Goal: Task Accomplishment & Management: Use online tool/utility

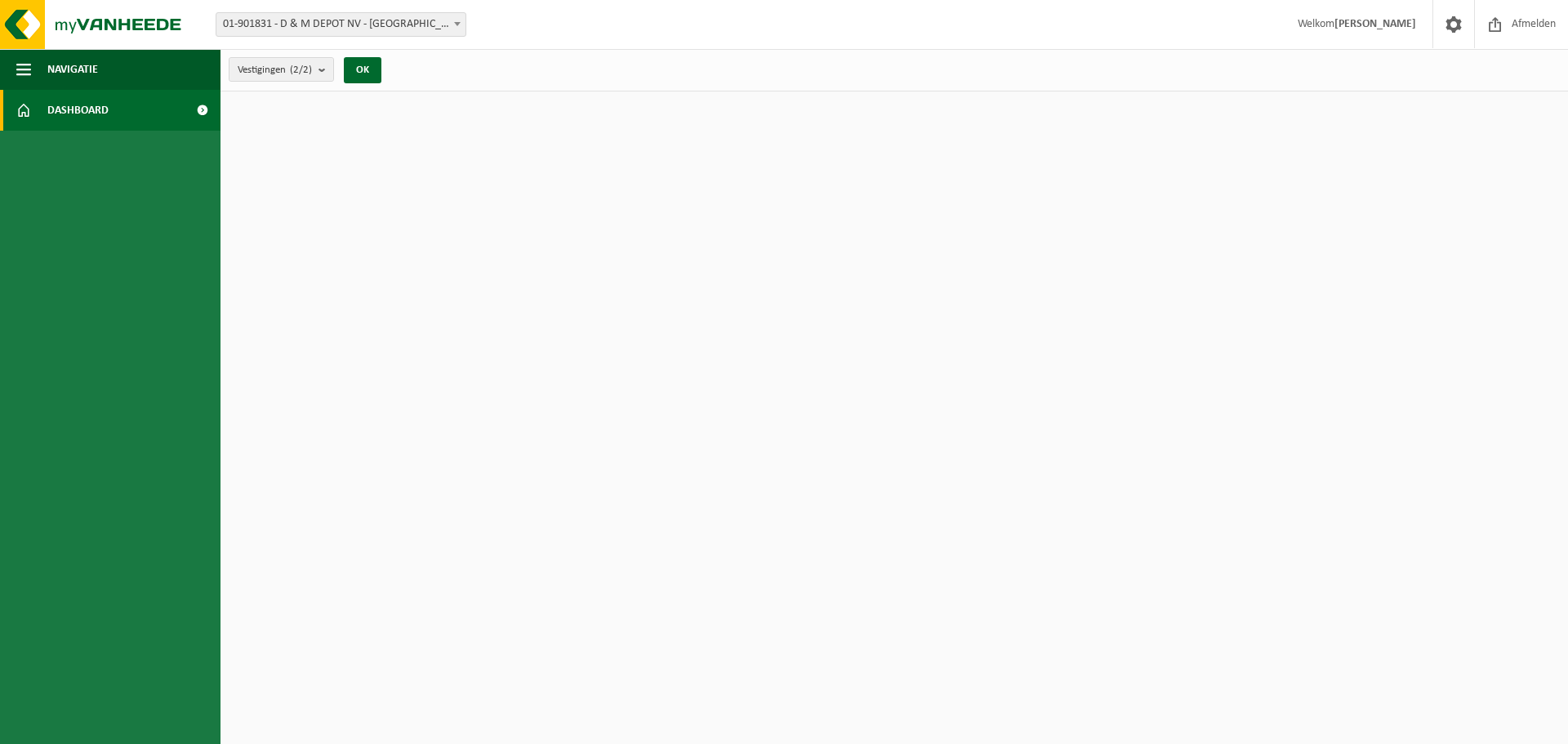
click at [48, 116] on span "Dashboard" at bounding box center [79, 110] width 62 height 41
click at [55, 112] on span "Dashboard" at bounding box center [79, 110] width 62 height 41
click at [363, 67] on button "OK" at bounding box center [363, 70] width 37 height 26
click at [179, 73] on button "Navigatie" at bounding box center [110, 69] width 221 height 41
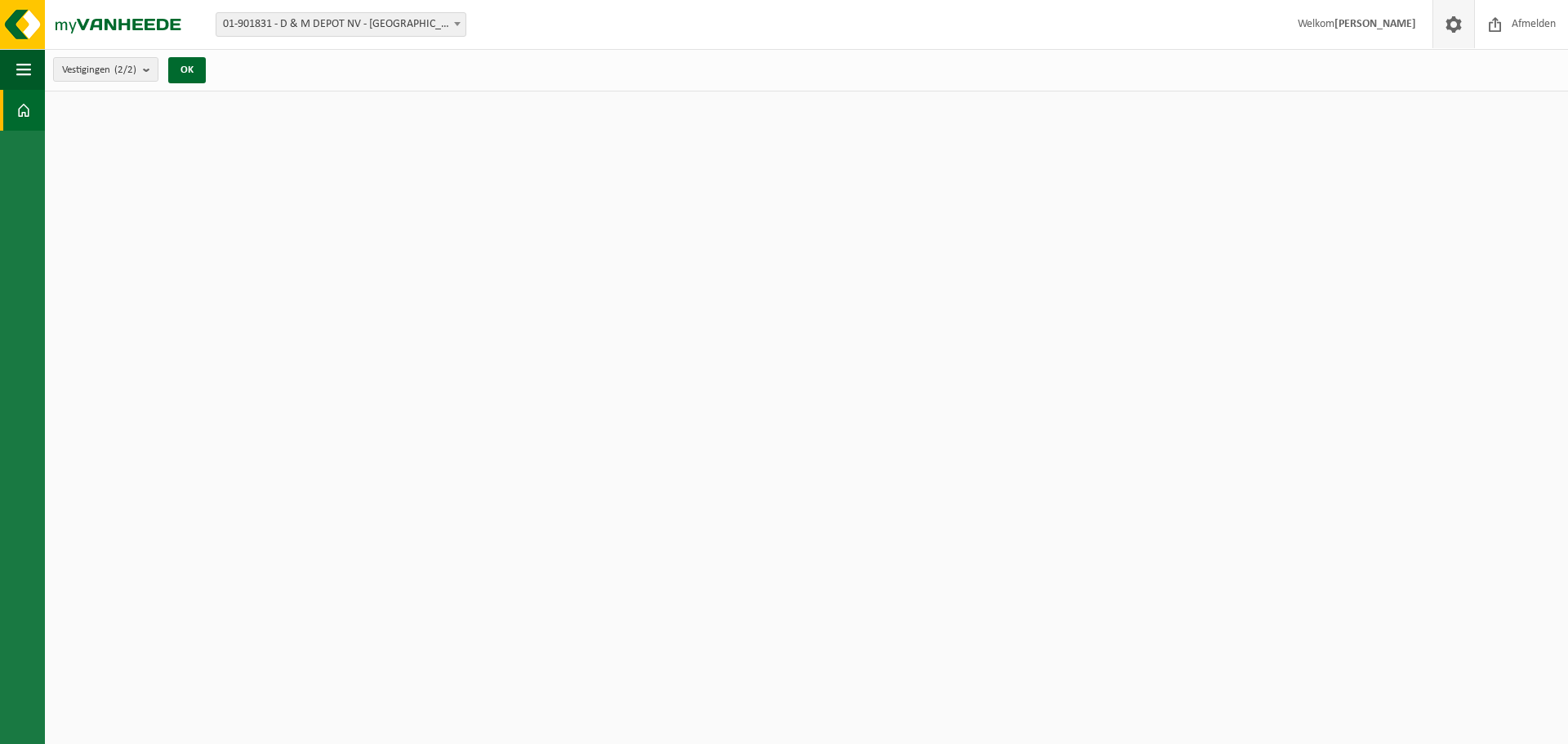
click at [1460, 25] on span at bounding box center [1453, 24] width 24 height 49
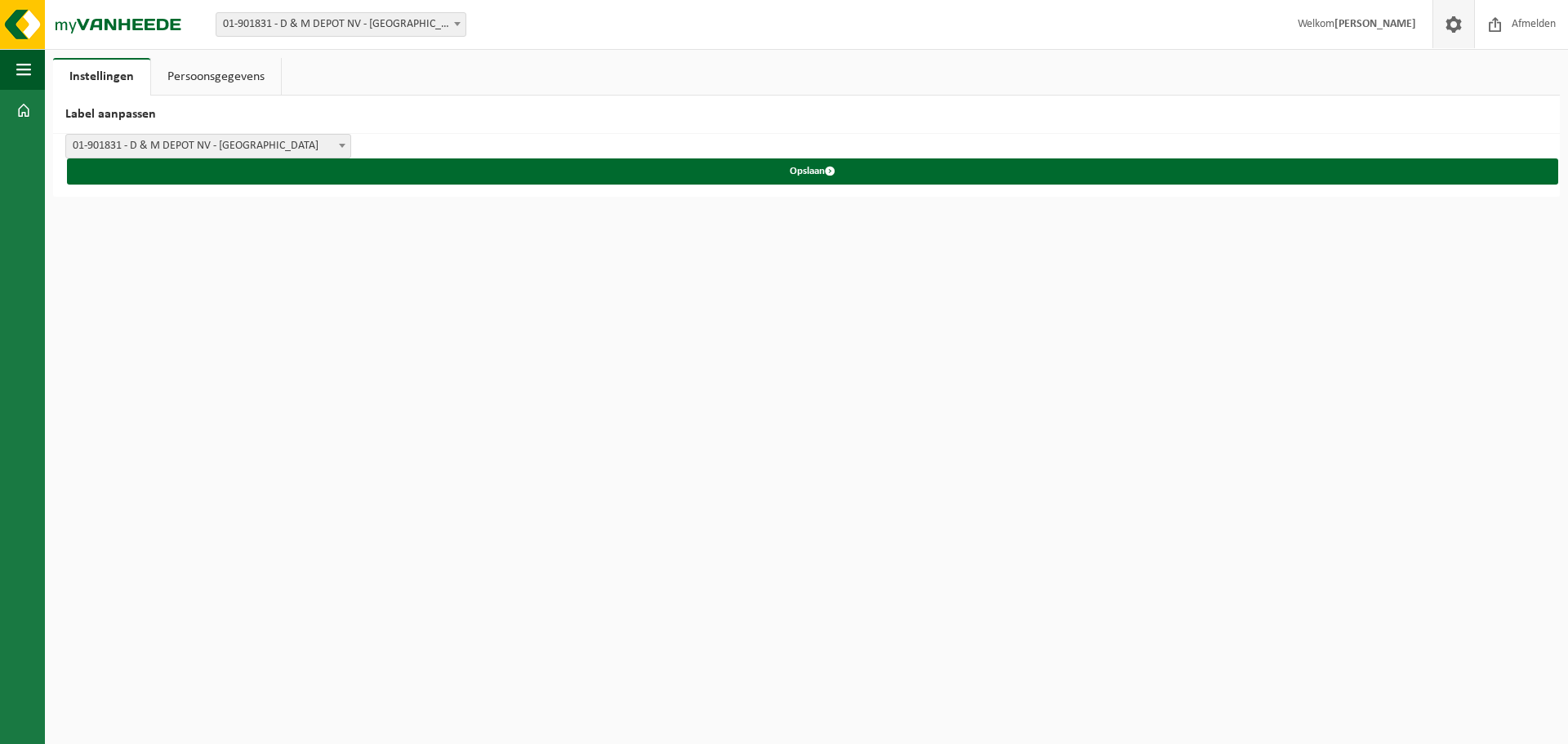
click at [220, 71] on link "Persoonsgegevens" at bounding box center [216, 77] width 130 height 37
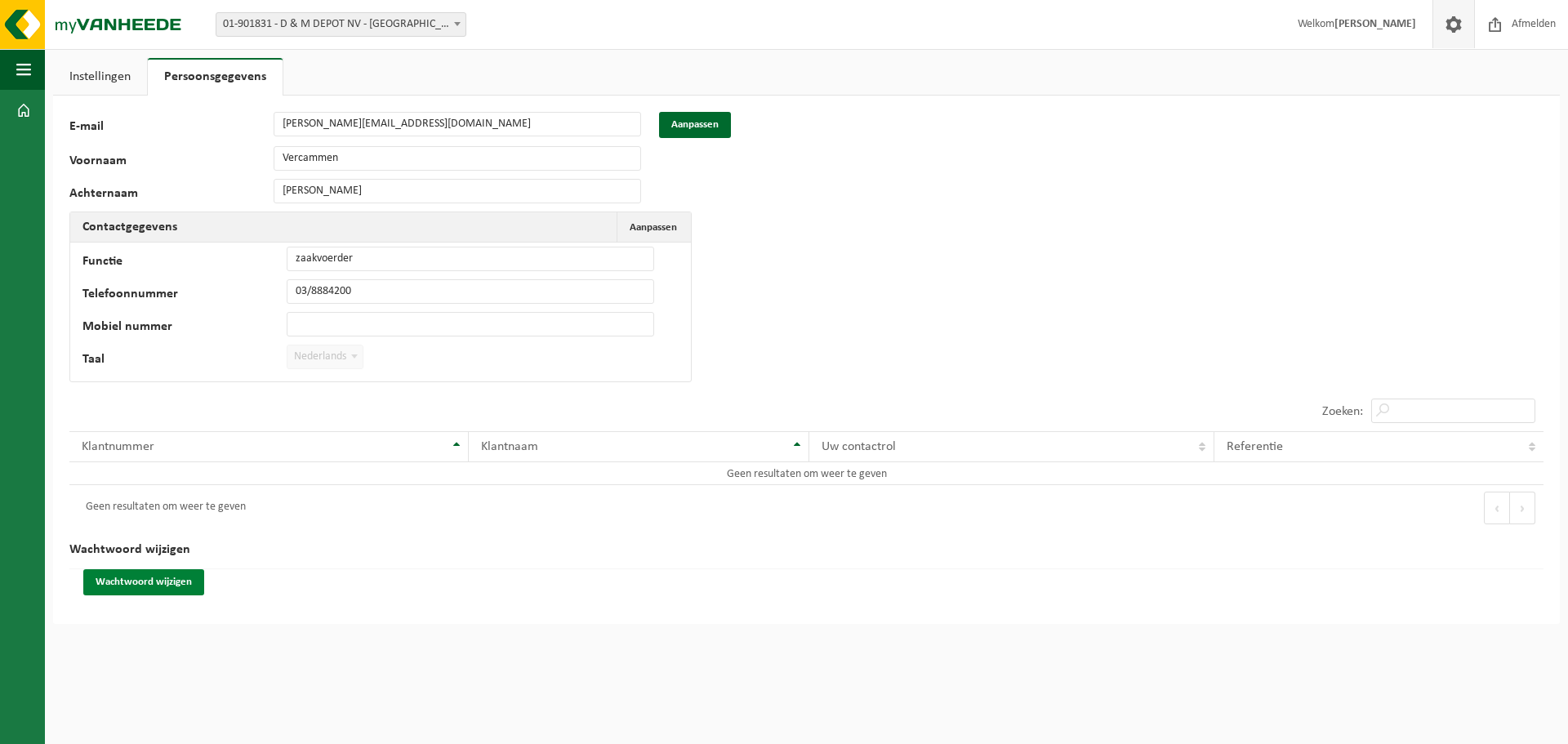
click at [145, 577] on button "Wachtwoord wijzigen" at bounding box center [143, 582] width 121 height 26
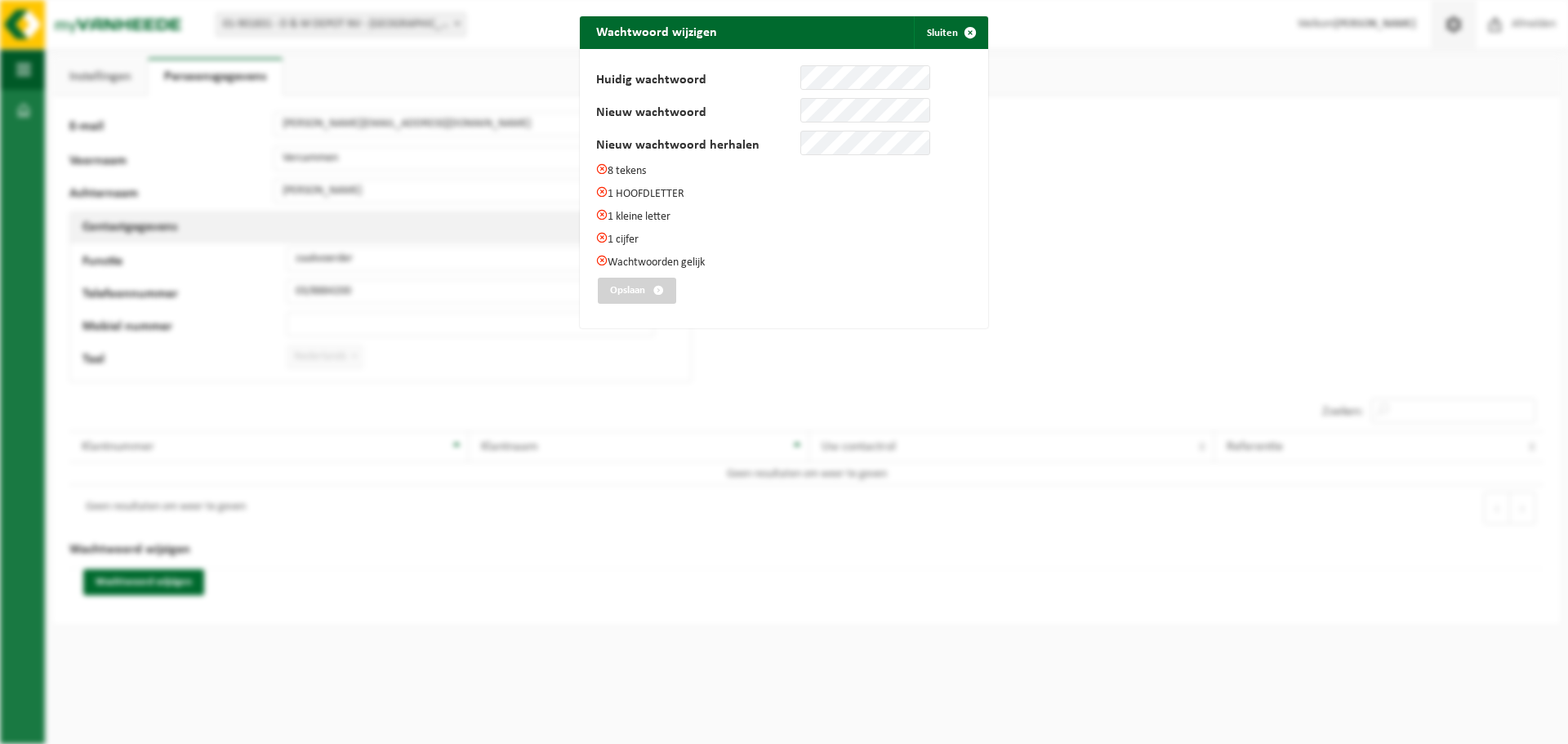
click at [769, 147] on label "Nieuw wachtwoord herhalen" at bounding box center [698, 146] width 204 height 16
drag, startPoint x: 793, startPoint y: 103, endPoint x: 1124, endPoint y: 64, distance: 333.3
click at [1124, 64] on div "Wachtwoord wijzigen Sluiten Huidig wachtwoord Nieuw wachtwoord Nieuw wachtwoord…" at bounding box center [784, 372] width 1568 height 744
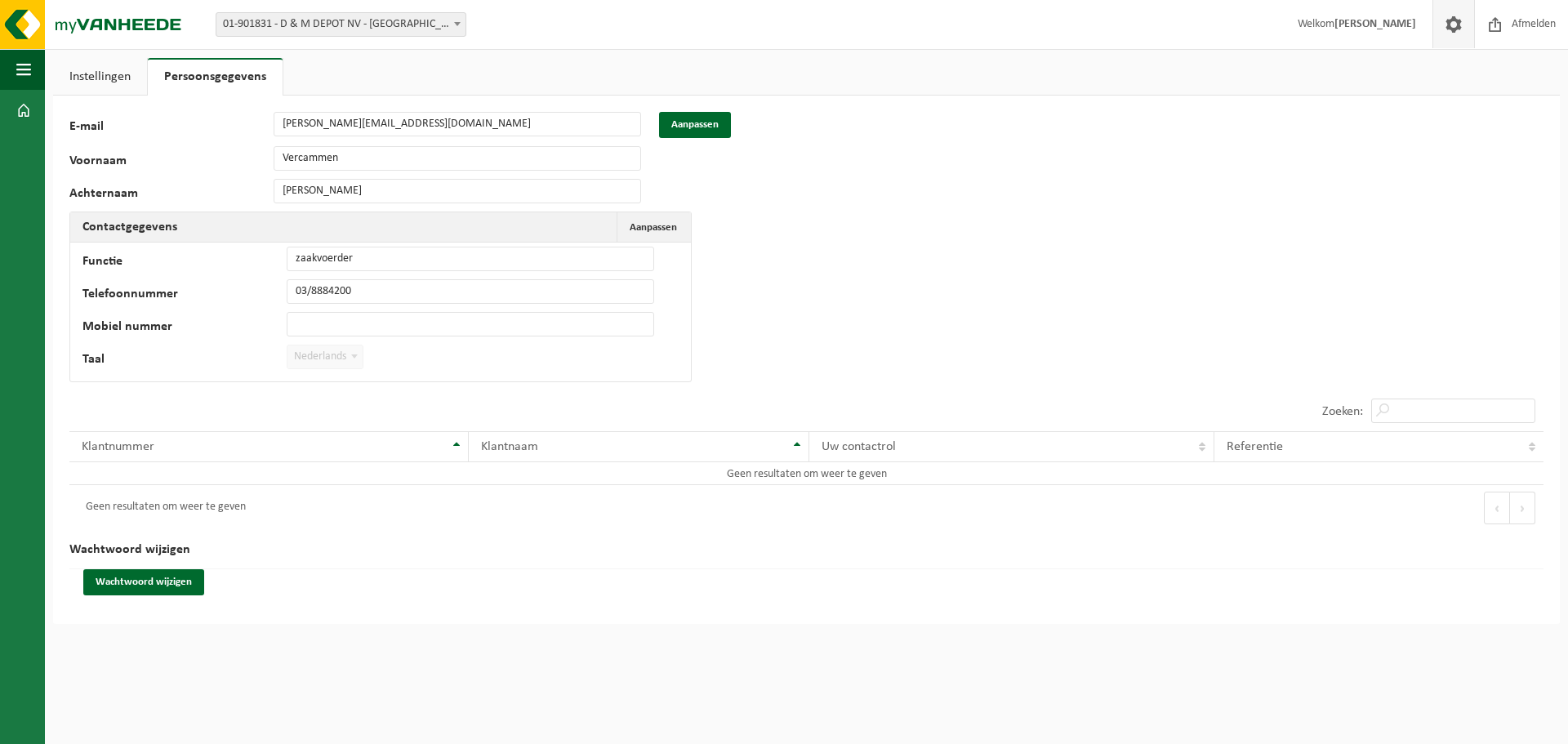
click at [79, 83] on link "Instellingen" at bounding box center [100, 77] width 94 height 37
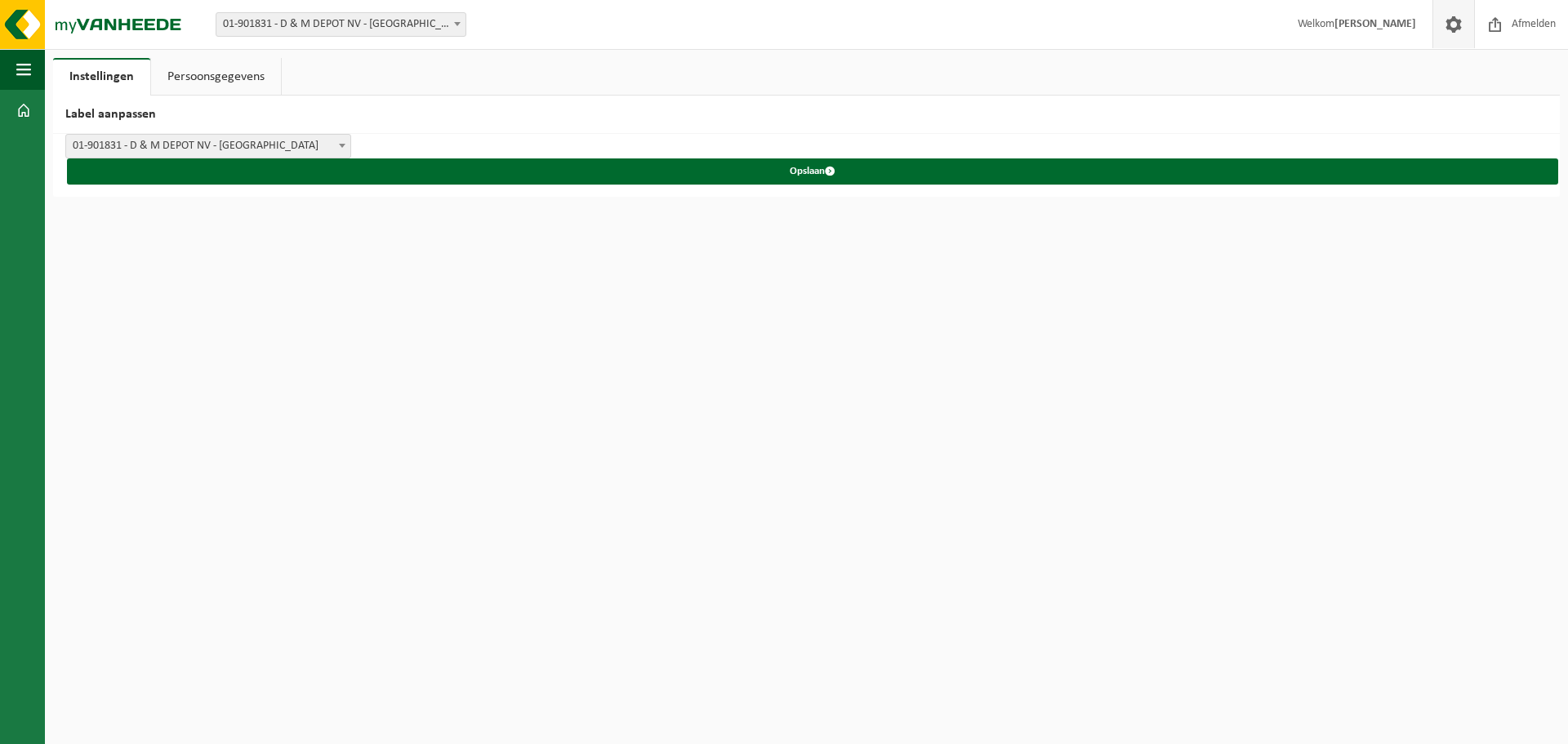
click at [335, 139] on span at bounding box center [341, 145] width 16 height 21
click at [342, 145] on b at bounding box center [341, 146] width 7 height 4
click at [24, 98] on span at bounding box center [23, 110] width 15 height 41
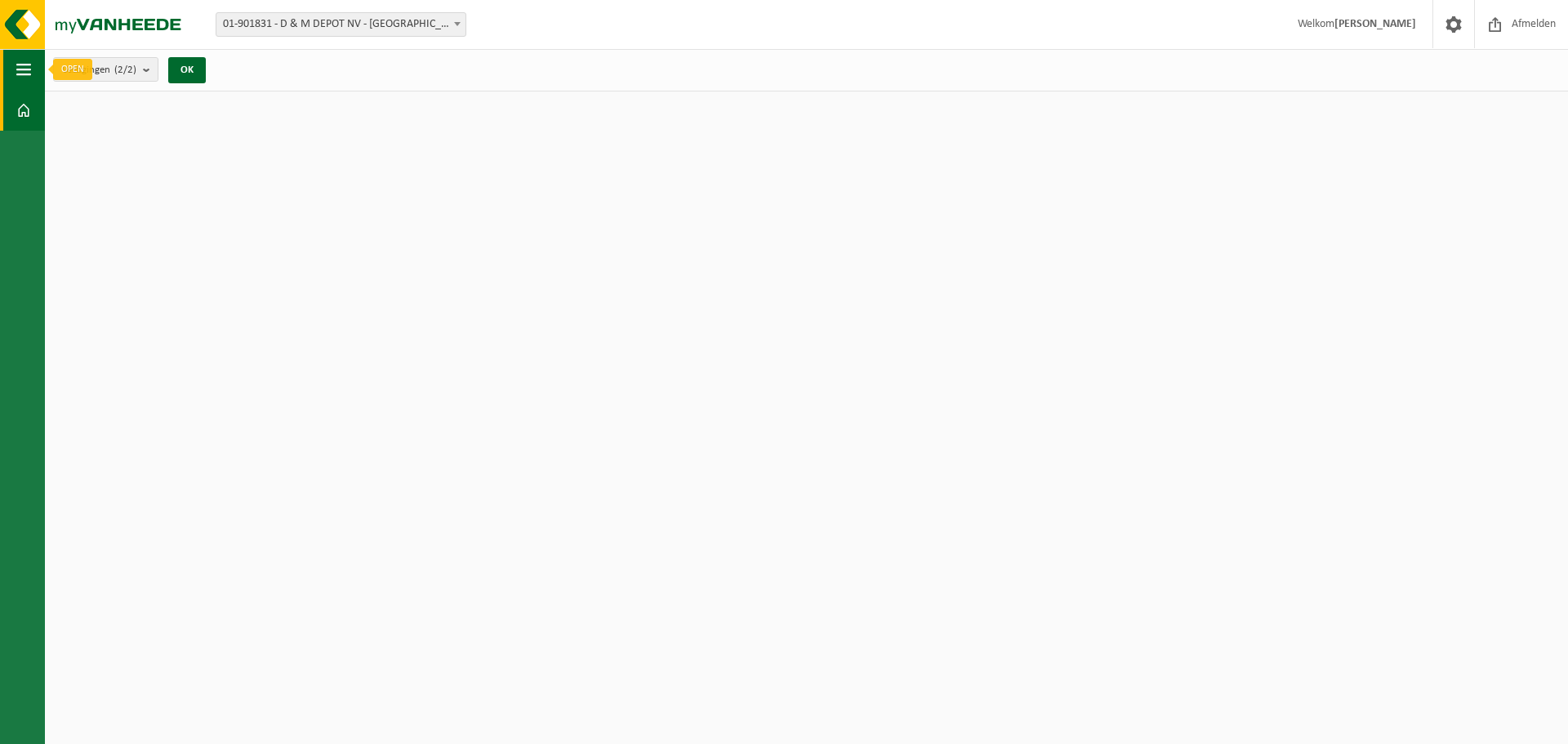
click at [23, 50] on span "button" at bounding box center [23, 69] width 15 height 41
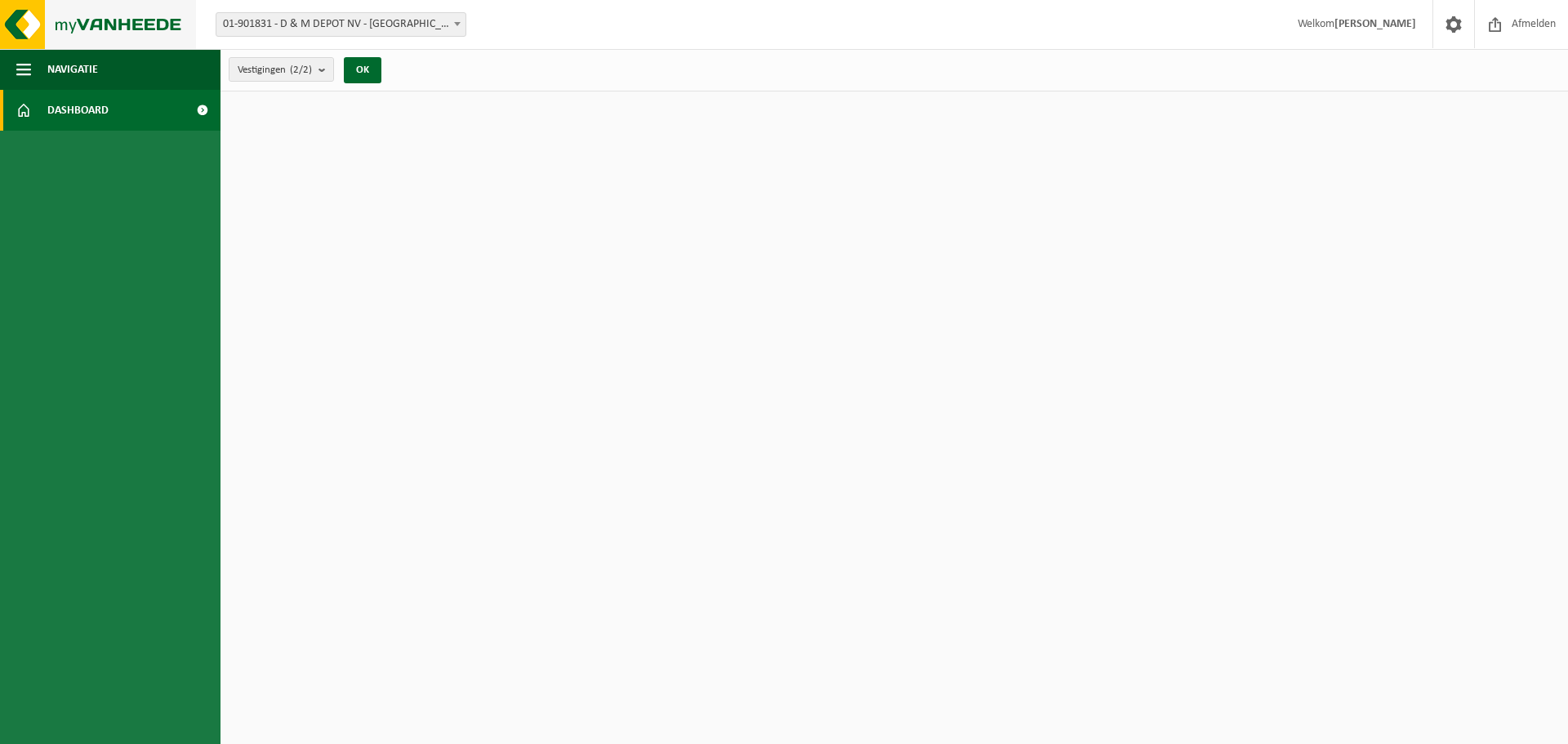
click at [34, 7] on img at bounding box center [98, 24] width 196 height 49
click at [27, 69] on span "button" at bounding box center [23, 69] width 15 height 41
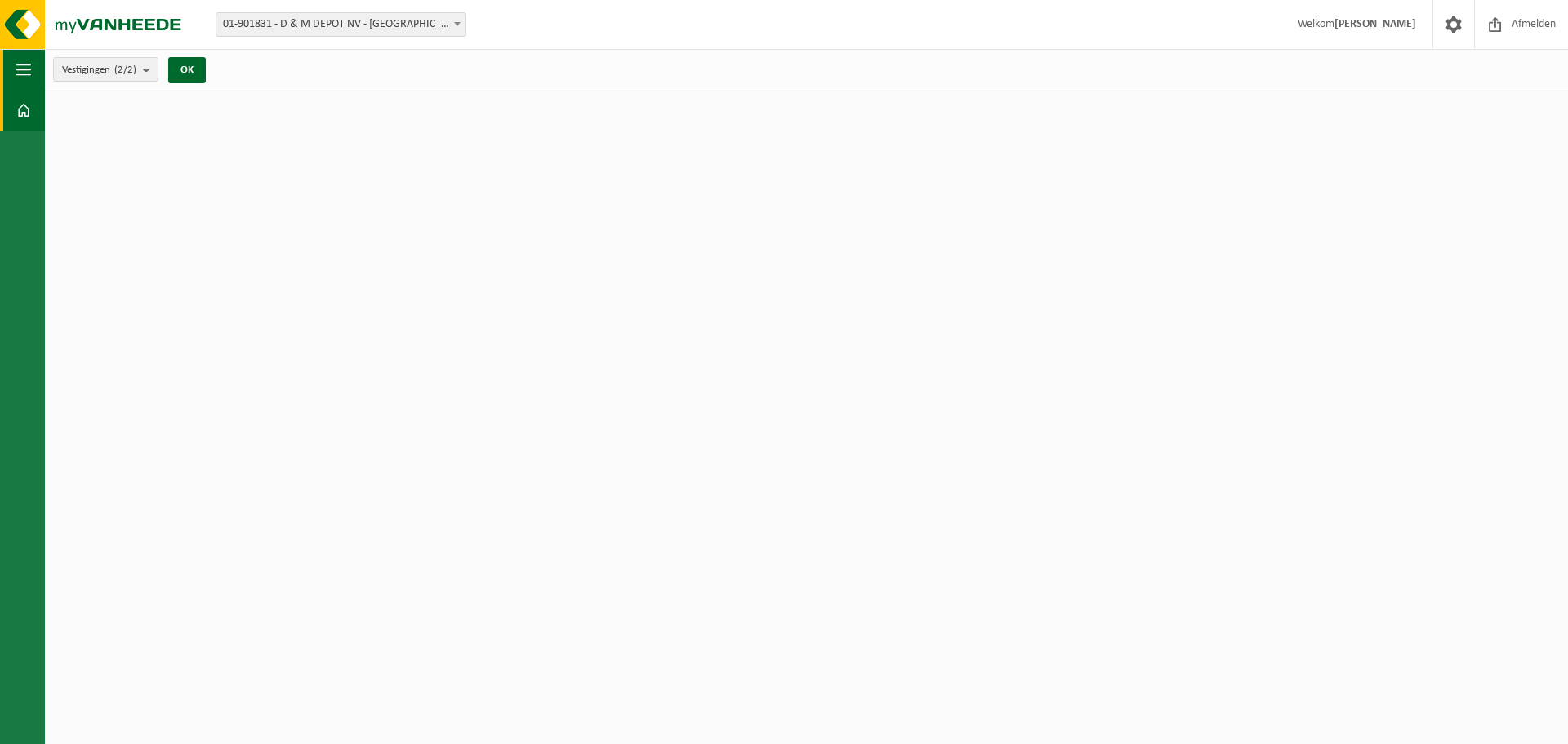
click at [27, 69] on span "button" at bounding box center [23, 69] width 15 height 41
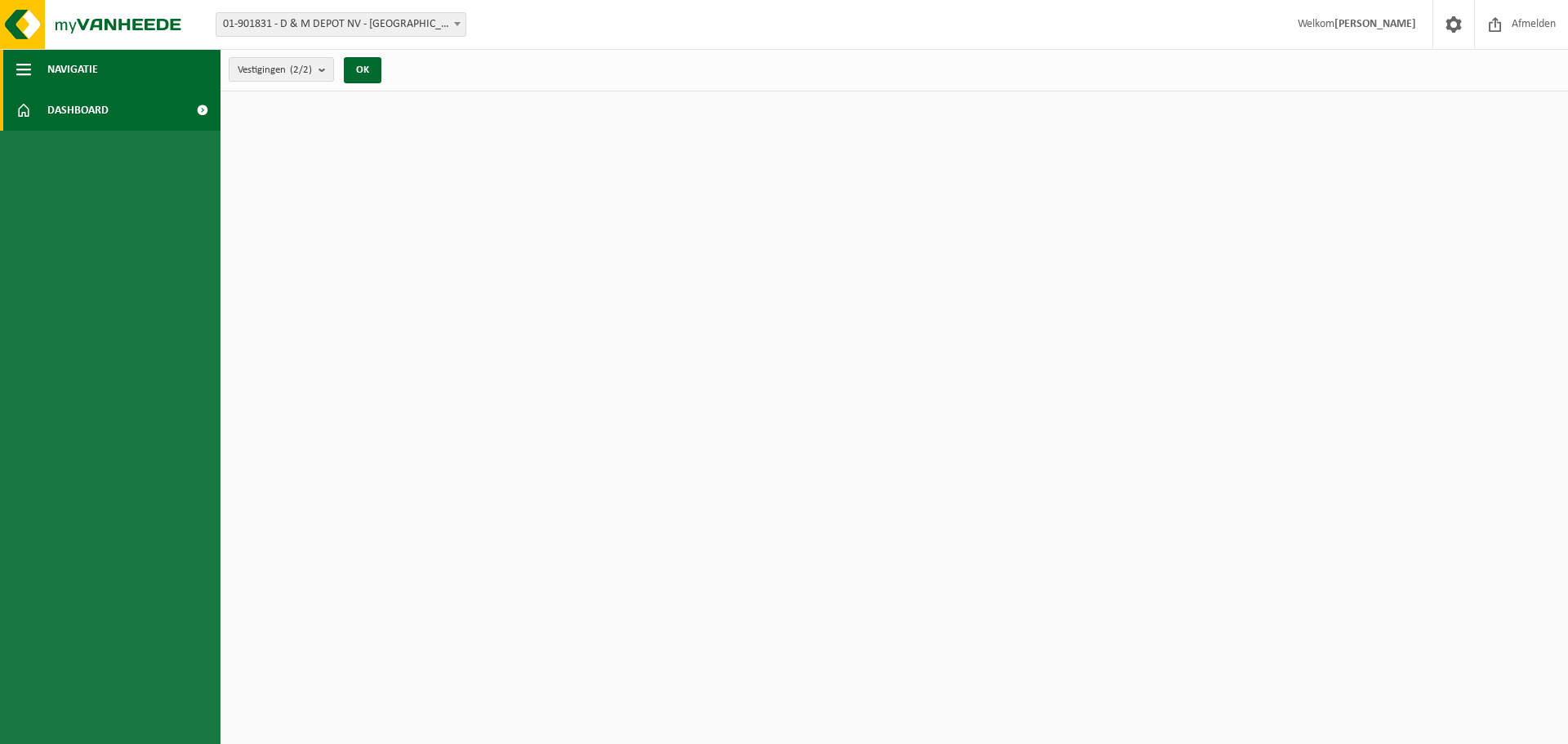
click at [27, 69] on span "button" at bounding box center [23, 69] width 15 height 41
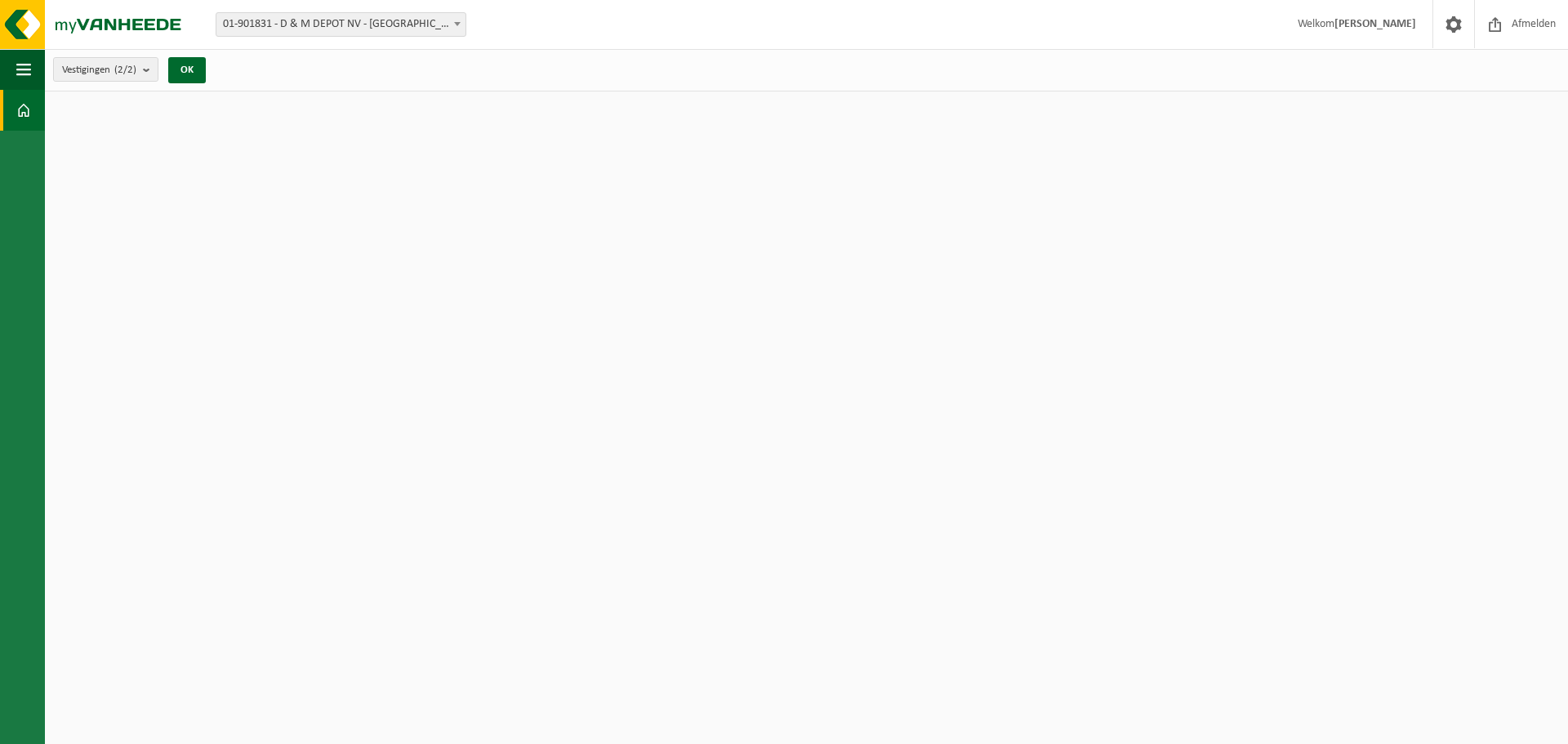
click at [23, 101] on span at bounding box center [23, 110] width 15 height 41
click at [25, 109] on span at bounding box center [23, 110] width 15 height 41
click at [1525, 23] on span "Afmelden" at bounding box center [1533, 24] width 52 height 49
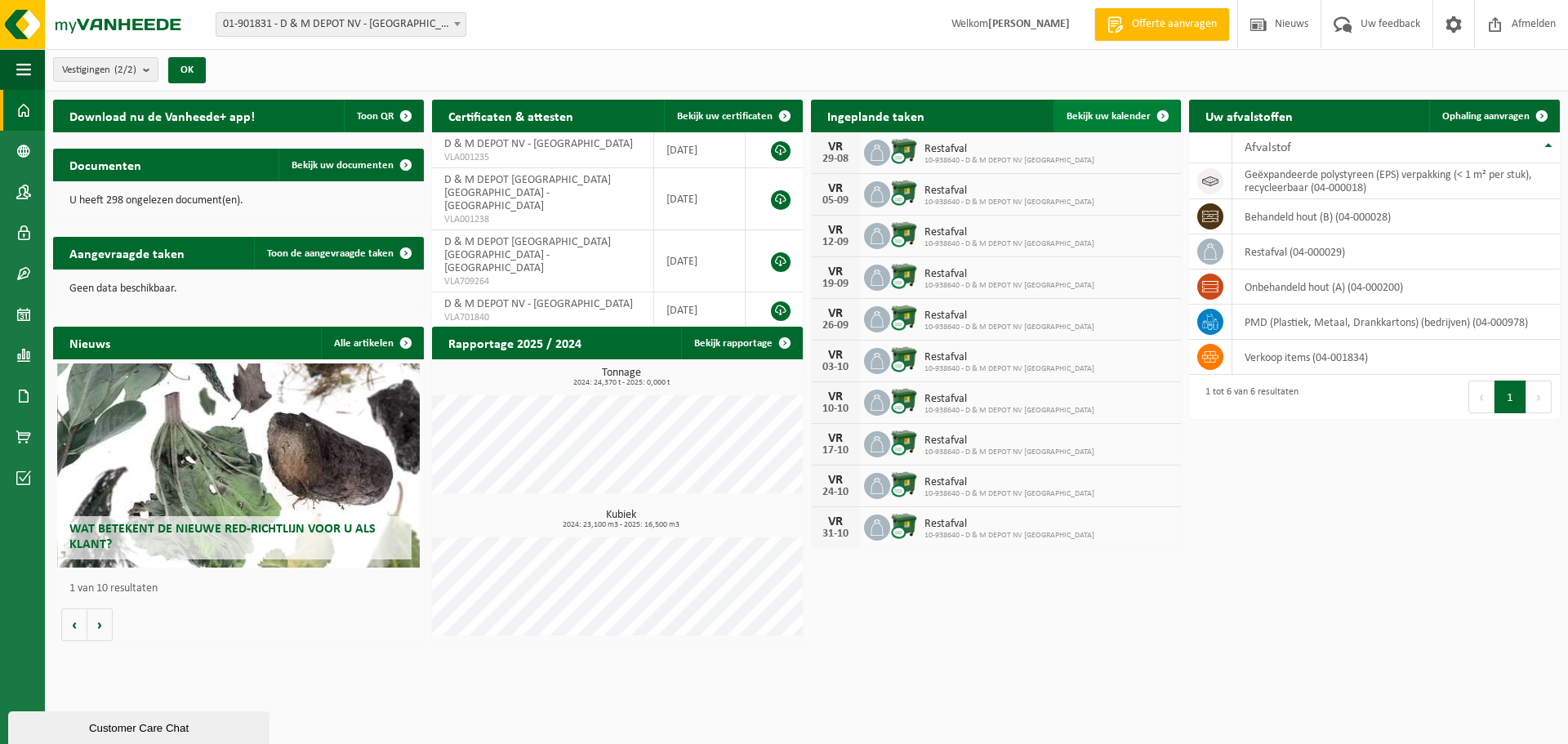
click at [1146, 113] on span at bounding box center [1162, 116] width 33 height 33
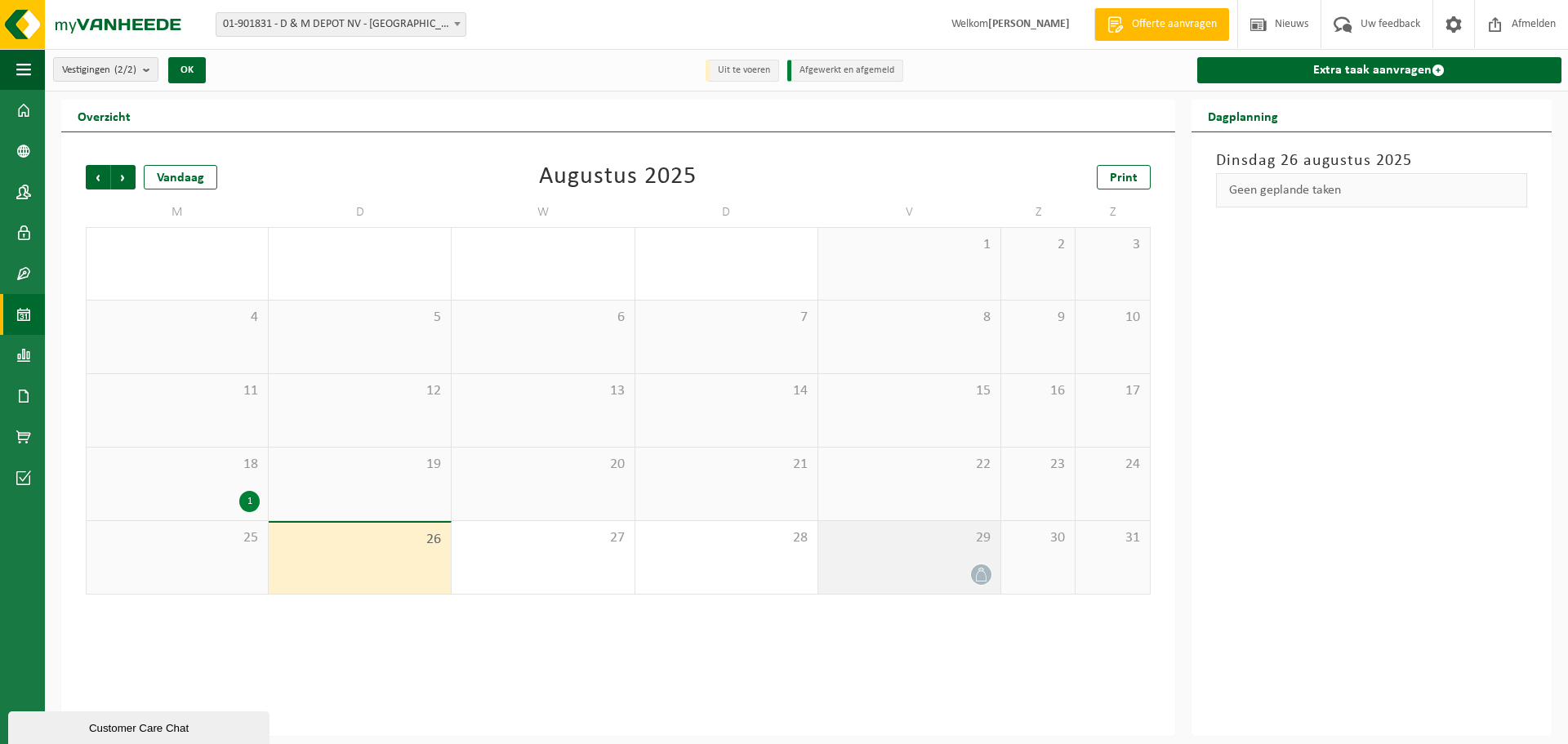
click at [933, 561] on div "29" at bounding box center [909, 557] width 182 height 73
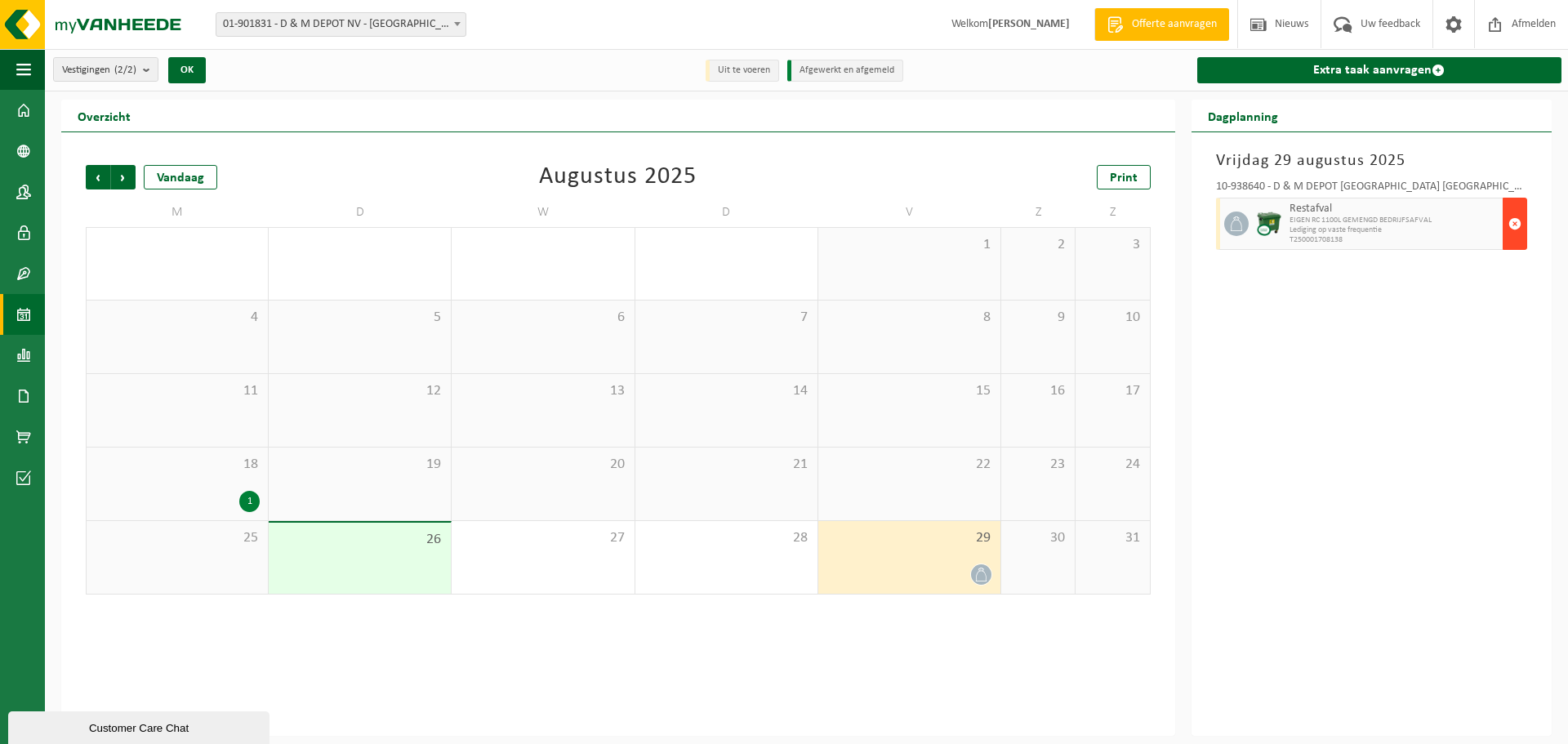
click at [1515, 216] on span "button" at bounding box center [1515, 223] width 13 height 33
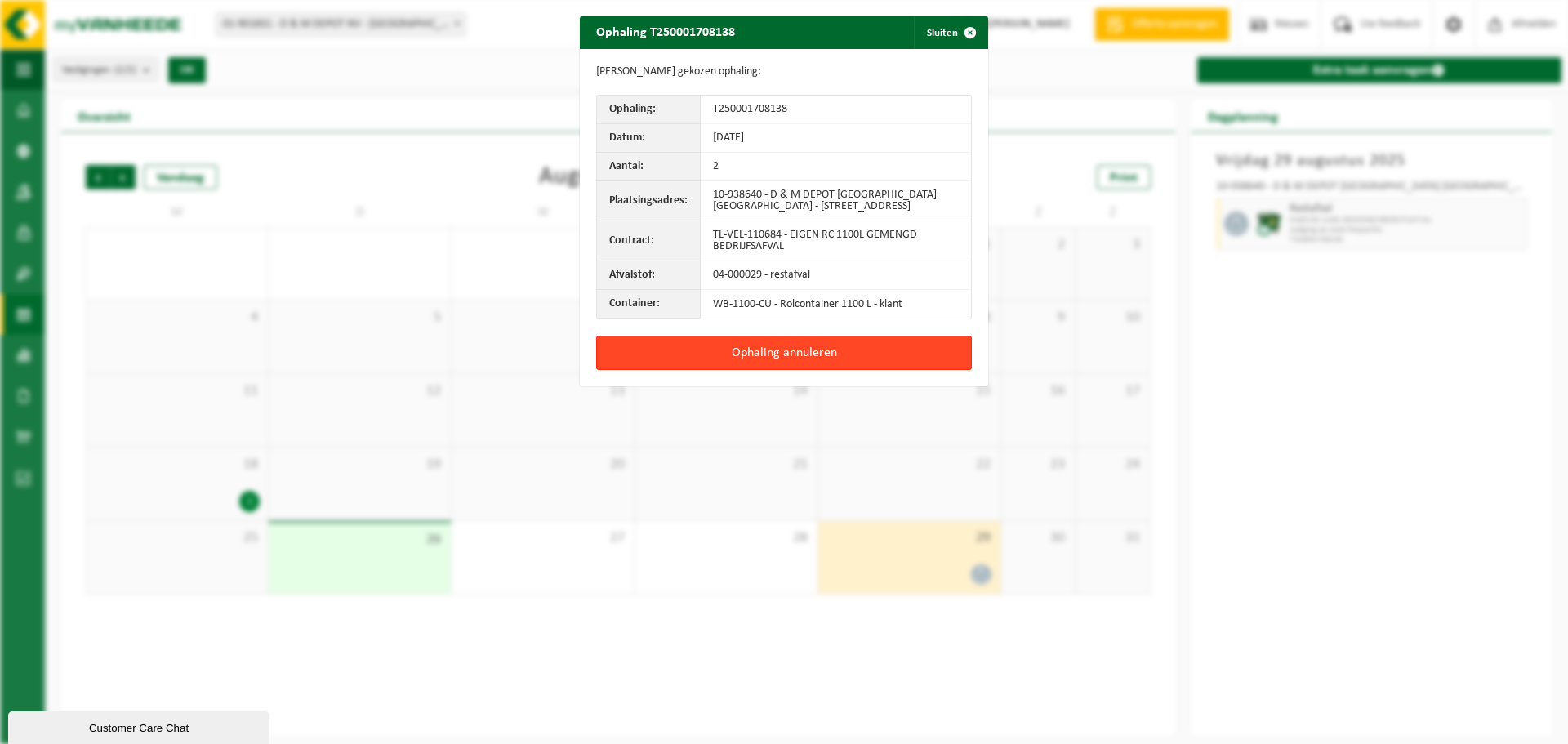
click at [781, 351] on button "Ophaling annuleren" at bounding box center [784, 352] width 376 height 35
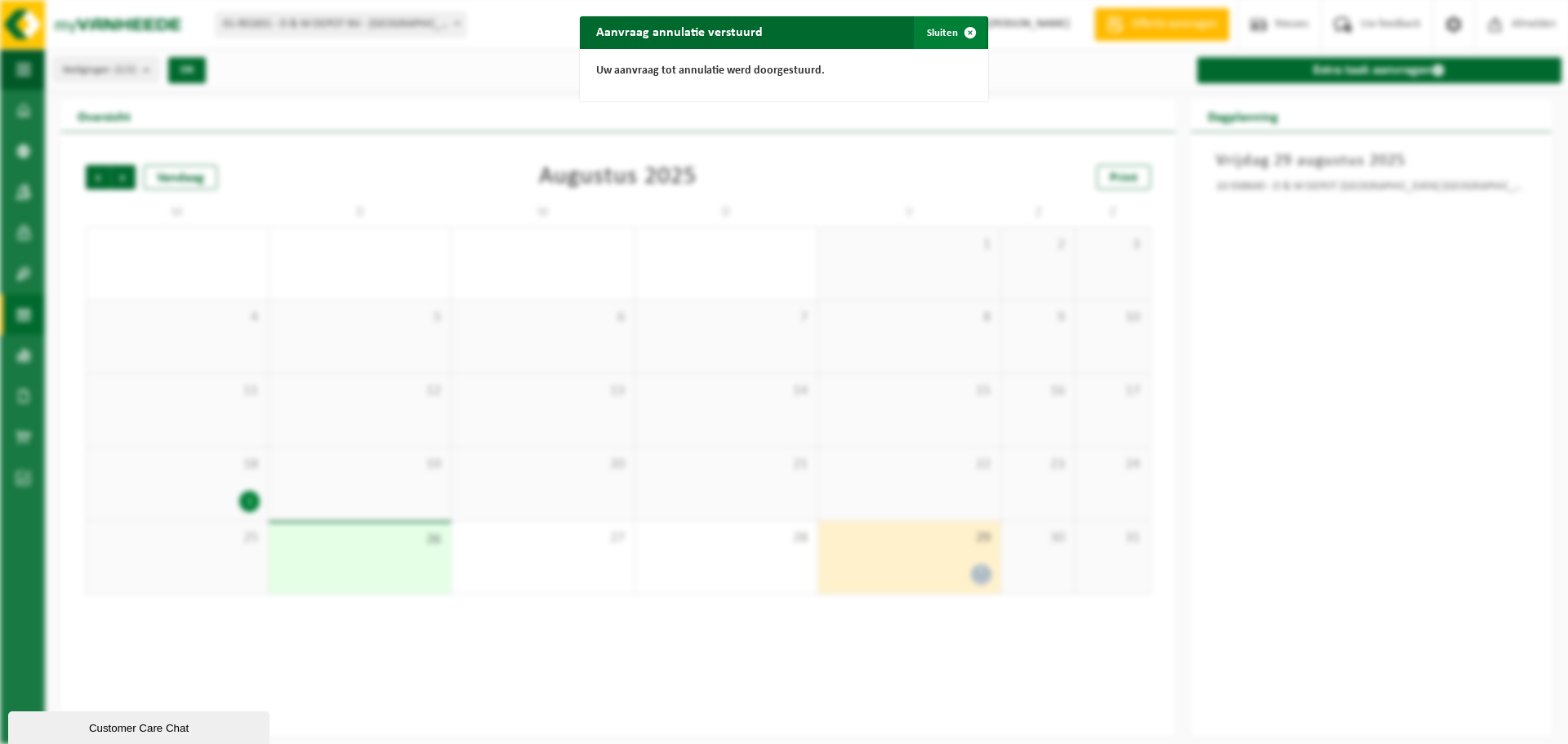
click at [930, 35] on button "Sluiten" at bounding box center [950, 32] width 73 height 33
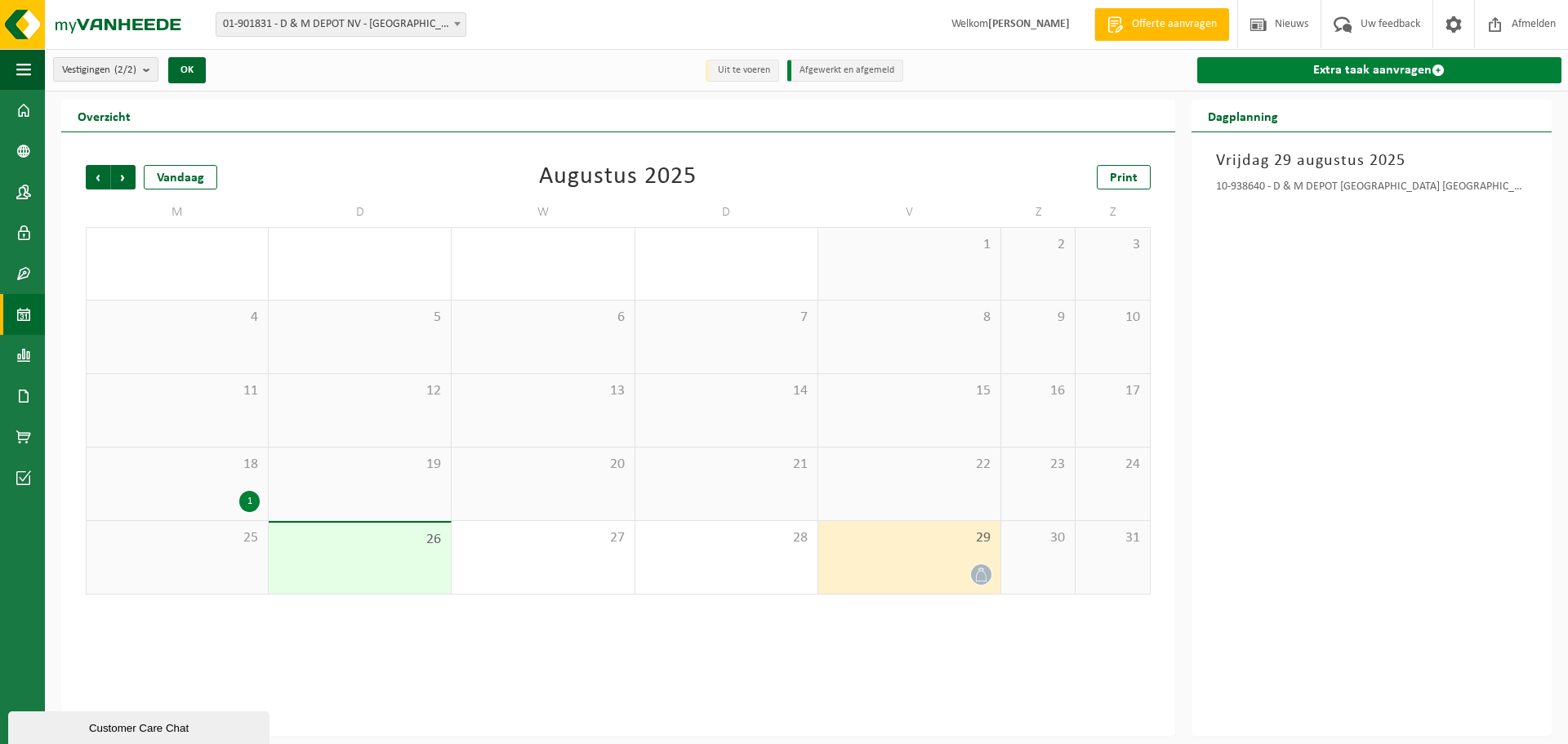
click at [1378, 64] on link "Extra taak aanvragen" at bounding box center [1379, 70] width 365 height 26
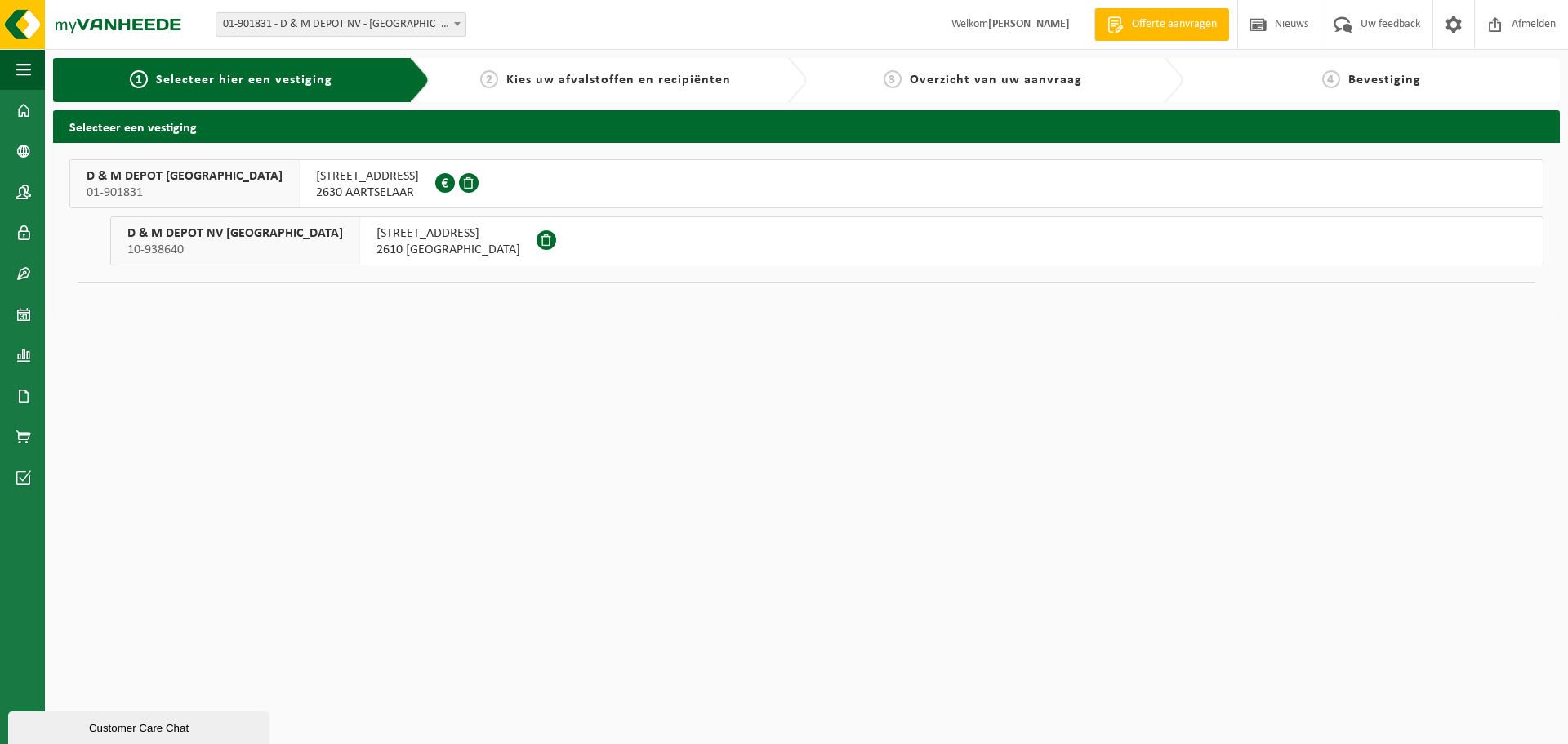
click at [377, 246] on span "2610 [GEOGRAPHIC_DATA]" at bounding box center [449, 250] width 144 height 16
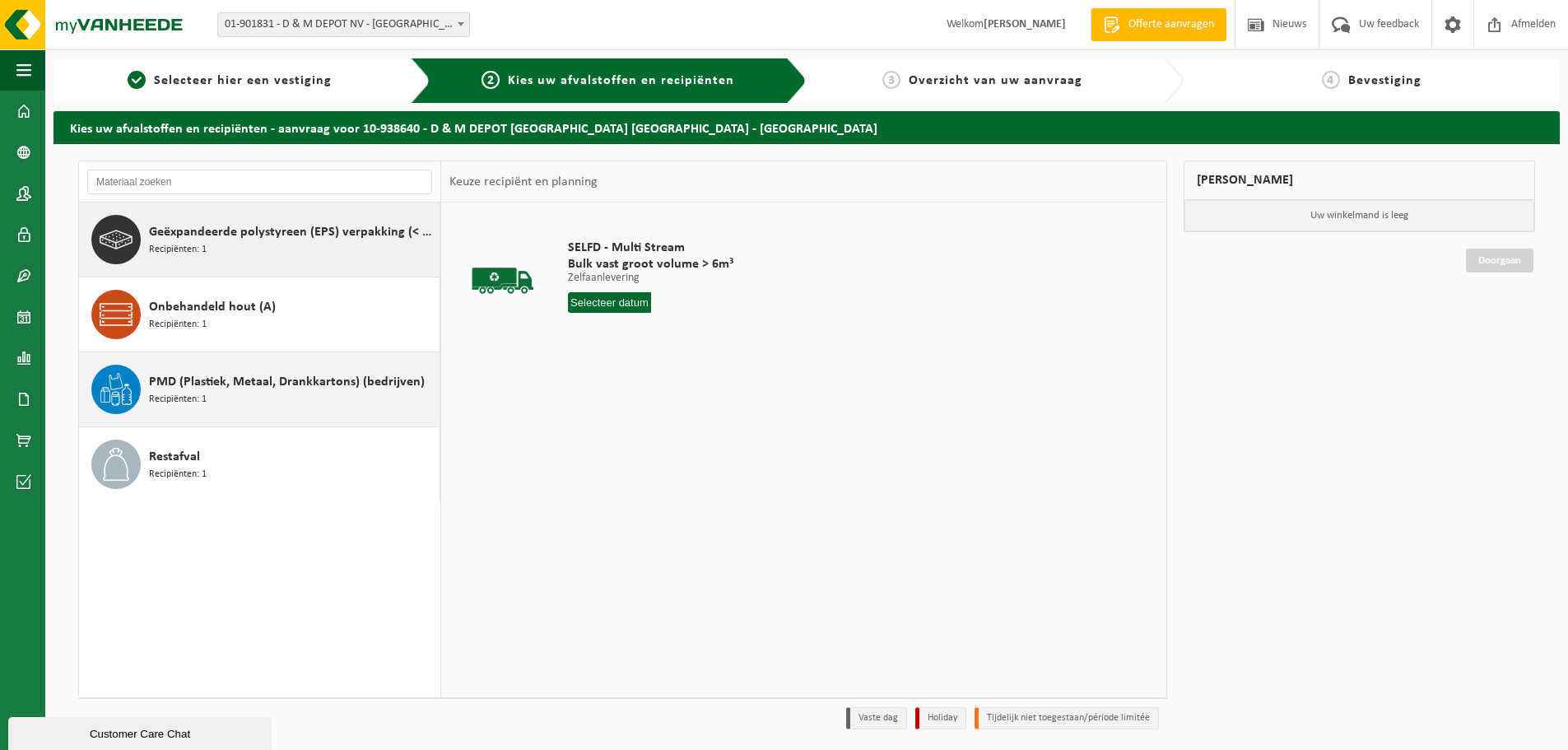
click at [231, 384] on span "PMD (Plastiek, Metaal, Drankkartons) (bedrijven)" at bounding box center [286, 382] width 276 height 20
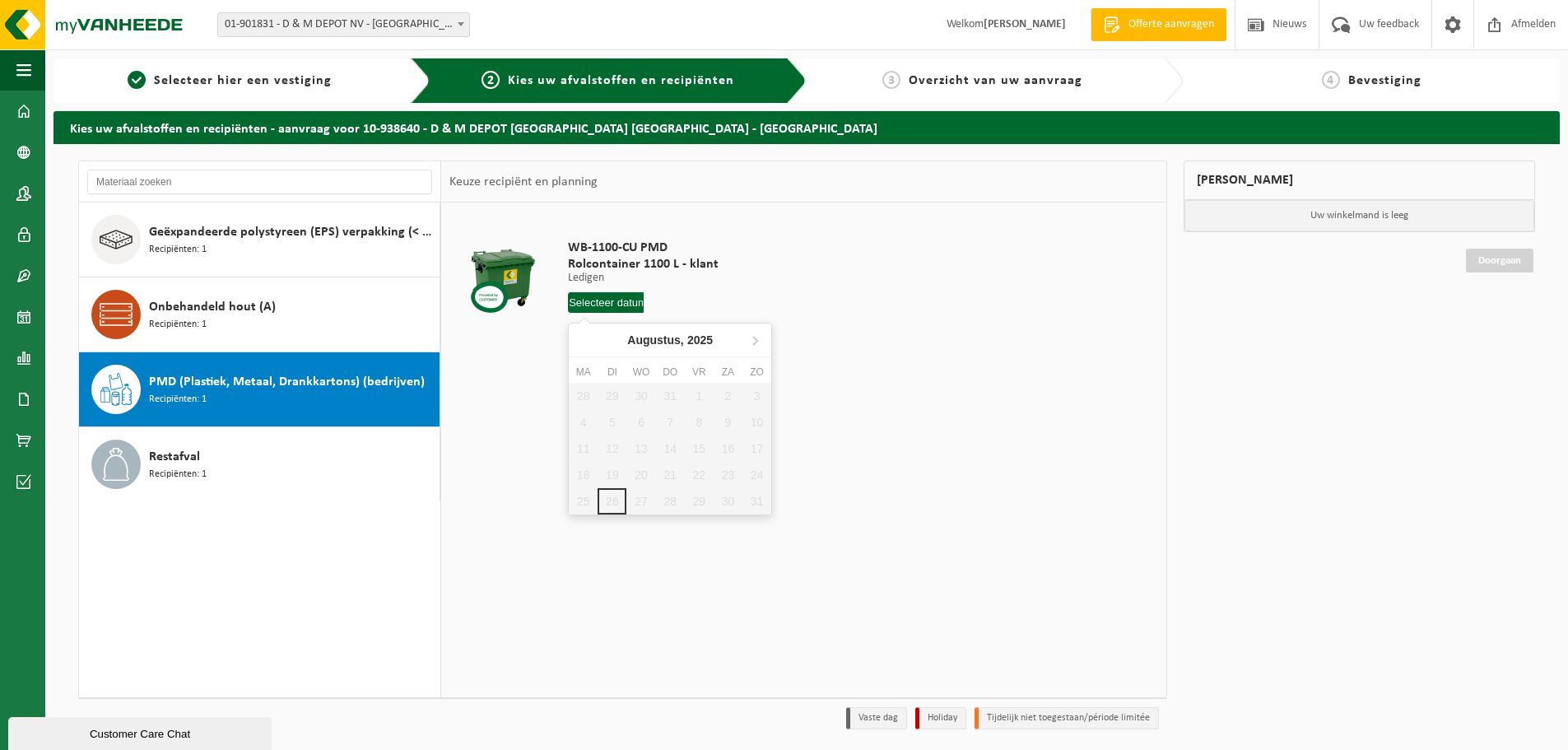
click at [605, 299] on input "text" at bounding box center [606, 302] width 75 height 21
click at [754, 341] on icon at bounding box center [755, 340] width 26 height 26
click at [604, 393] on div "2" at bounding box center [612, 396] width 29 height 26
type input "Van 2025-09-02"
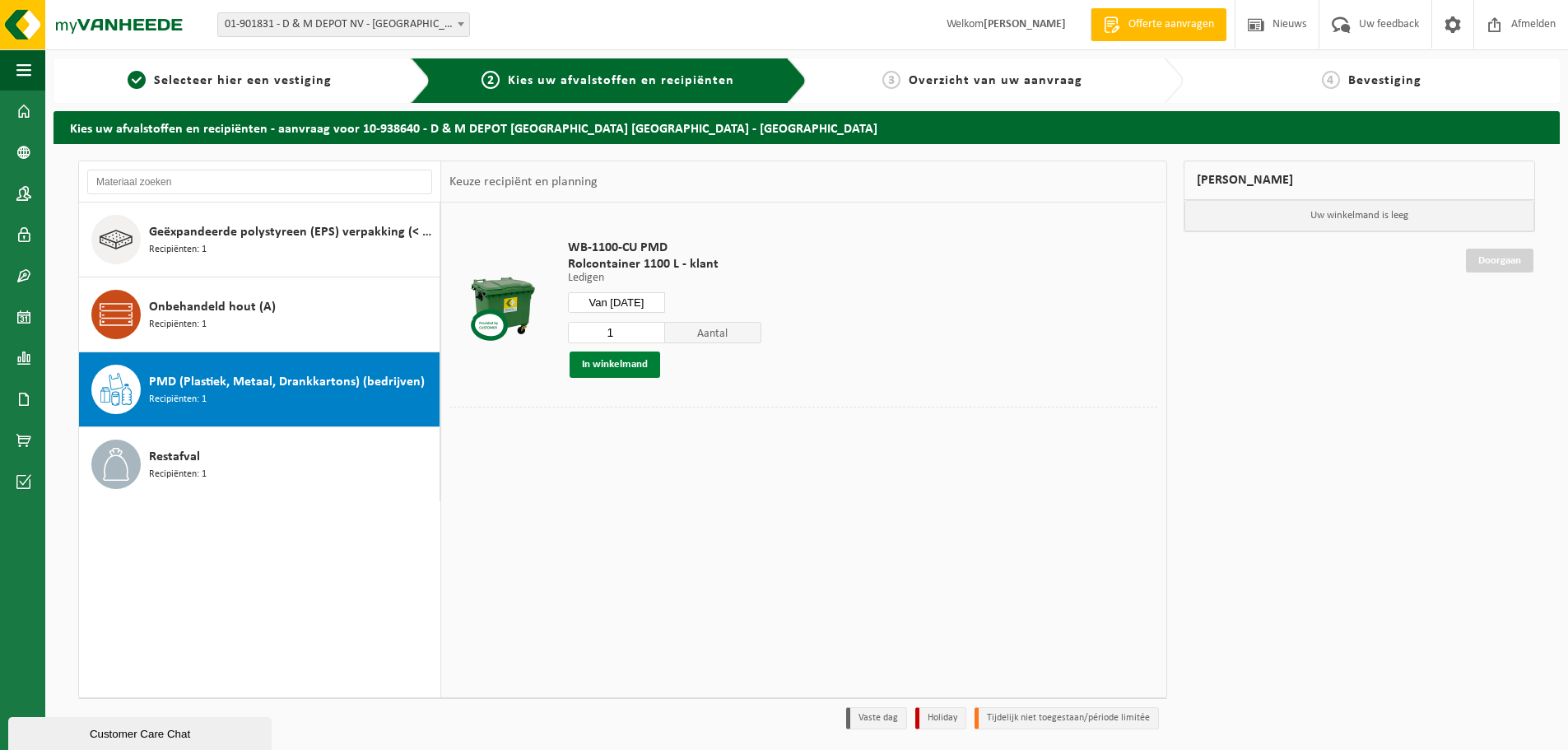
click at [627, 367] on button "In winkelmand" at bounding box center [614, 365] width 90 height 26
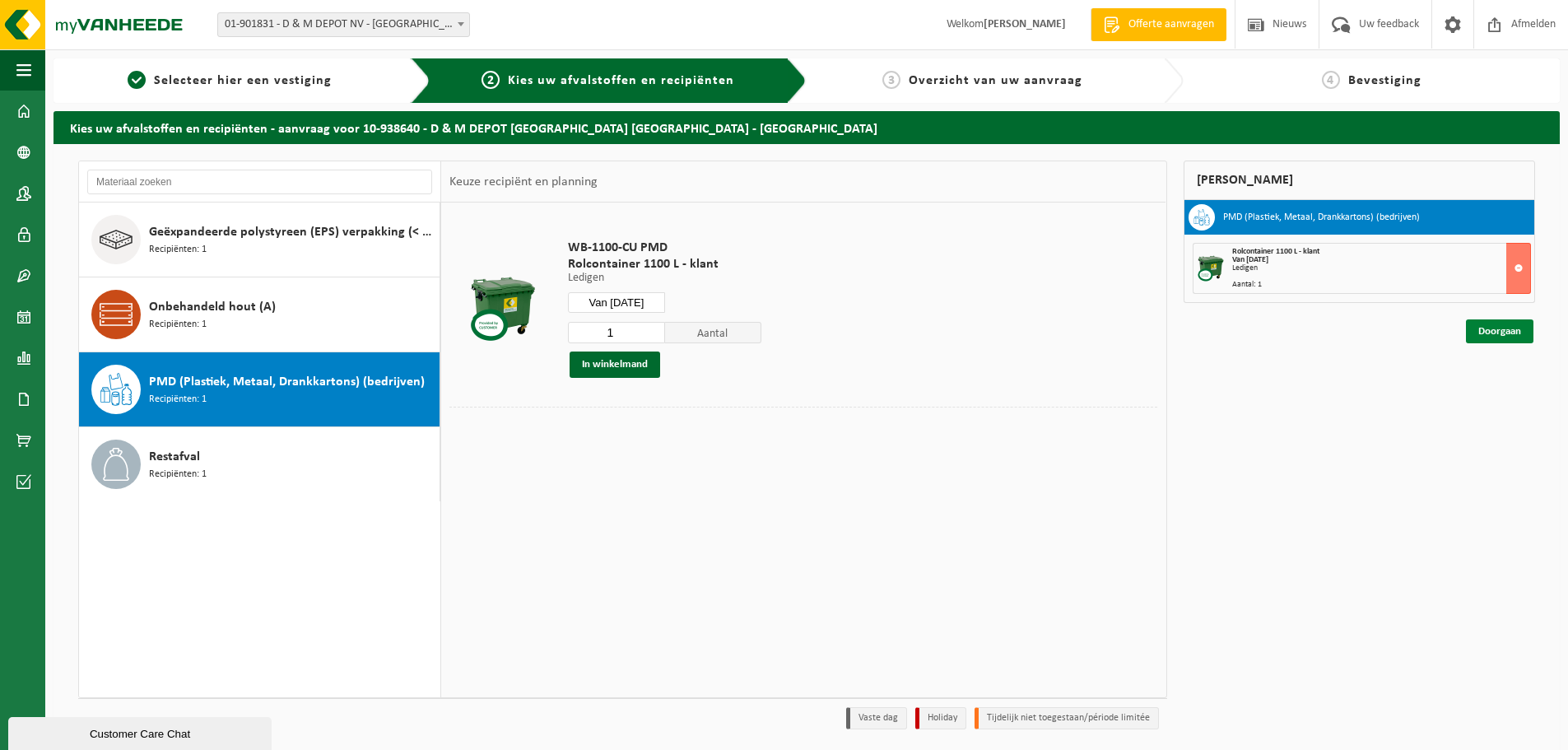
click at [1478, 327] on link "Doorgaan" at bounding box center [1499, 331] width 68 height 24
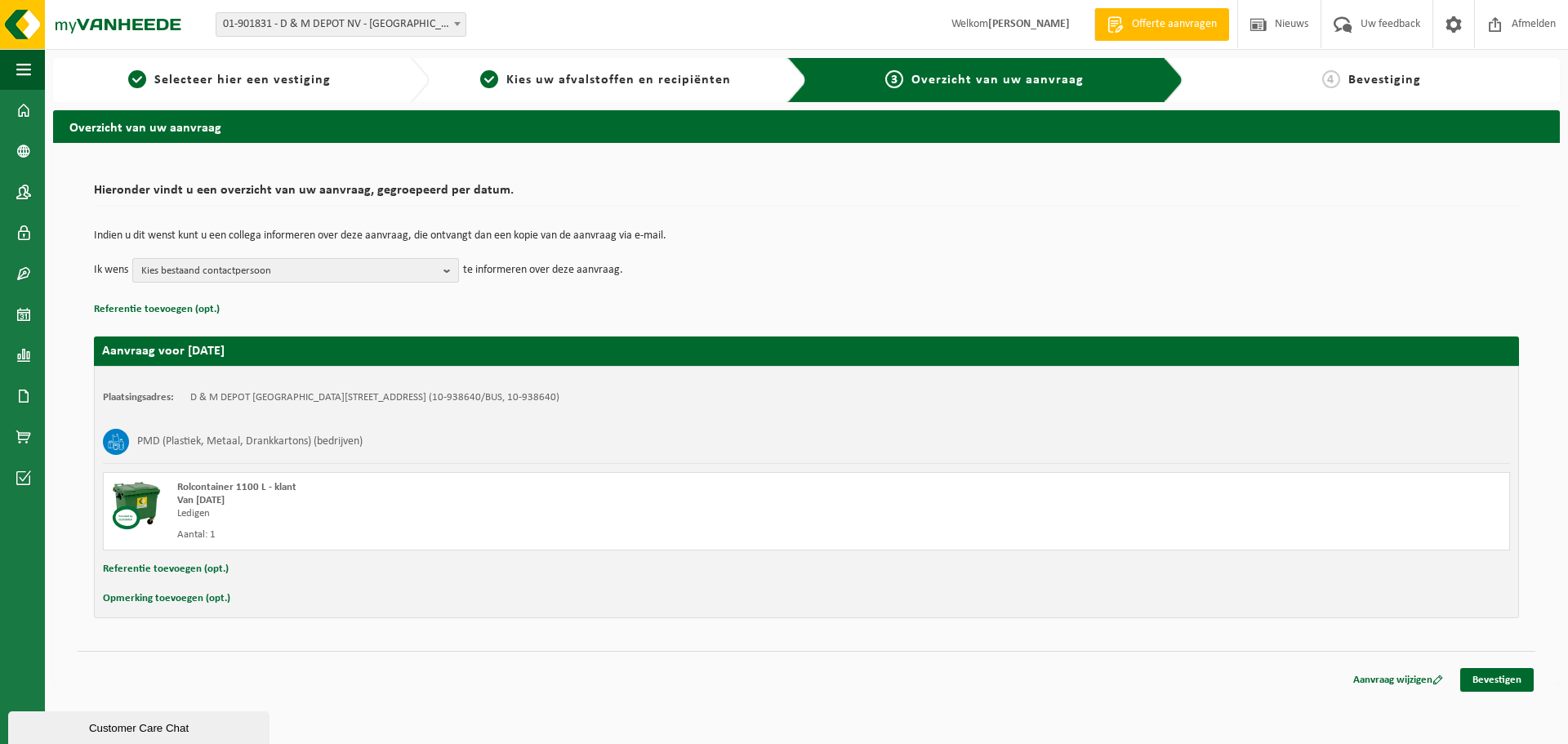
click at [450, 265] on b "button" at bounding box center [451, 270] width 15 height 22
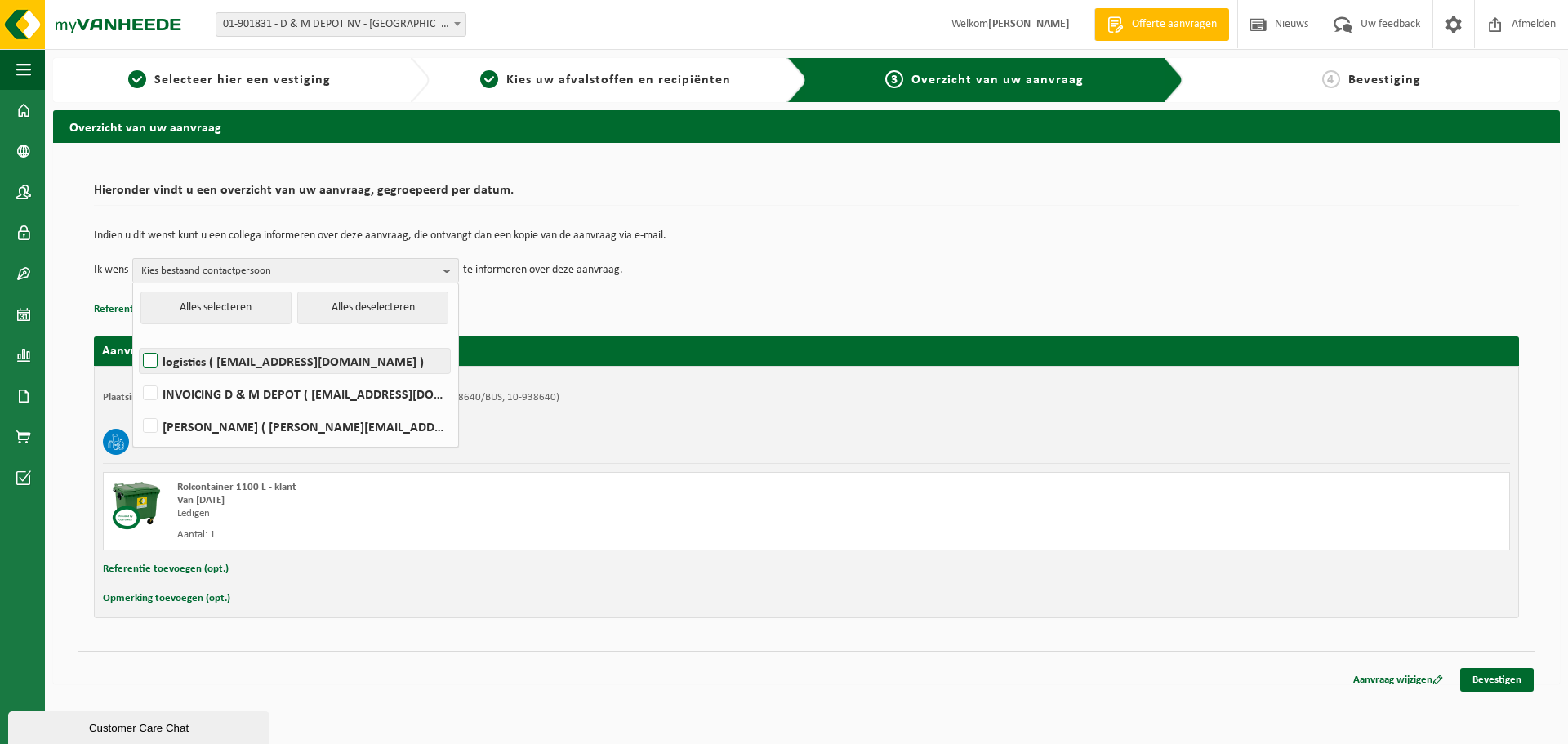
click at [146, 357] on label "logistics ( logistics@dm-deco.com )" at bounding box center [295, 361] width 310 height 24
click at [137, 340] on input "logistics ( logistics@dm-deco.com )" at bounding box center [137, 339] width 1 height 1
checkbox input "true"
click at [209, 294] on button "Alles selecteren" at bounding box center [216, 308] width 151 height 33
checkbox input "true"
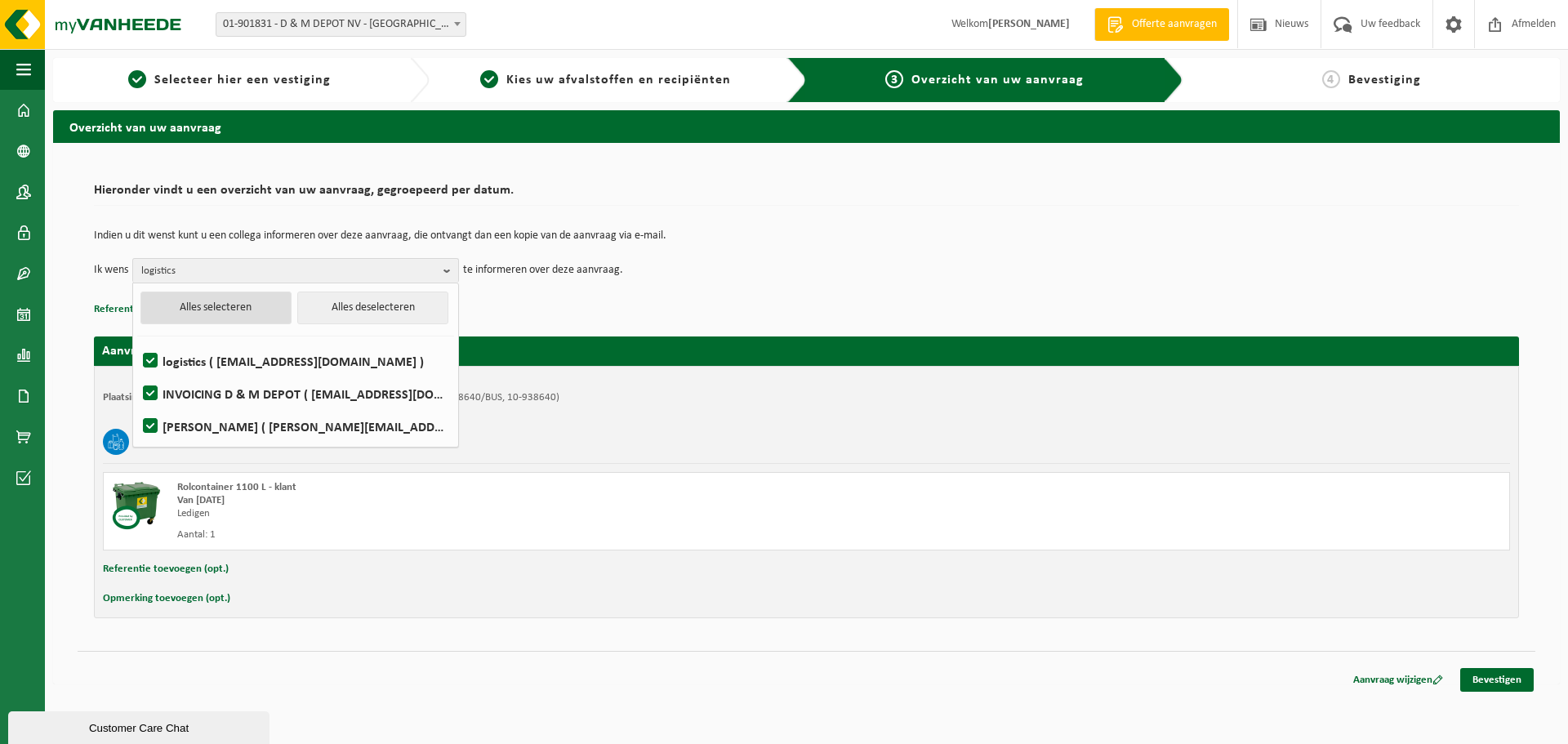
checkbox input "true"
click at [216, 314] on button "Alles selecteren" at bounding box center [216, 308] width 151 height 33
click at [540, 312] on p "Referentie toevoegen (opt.)" at bounding box center [806, 309] width 1425 height 21
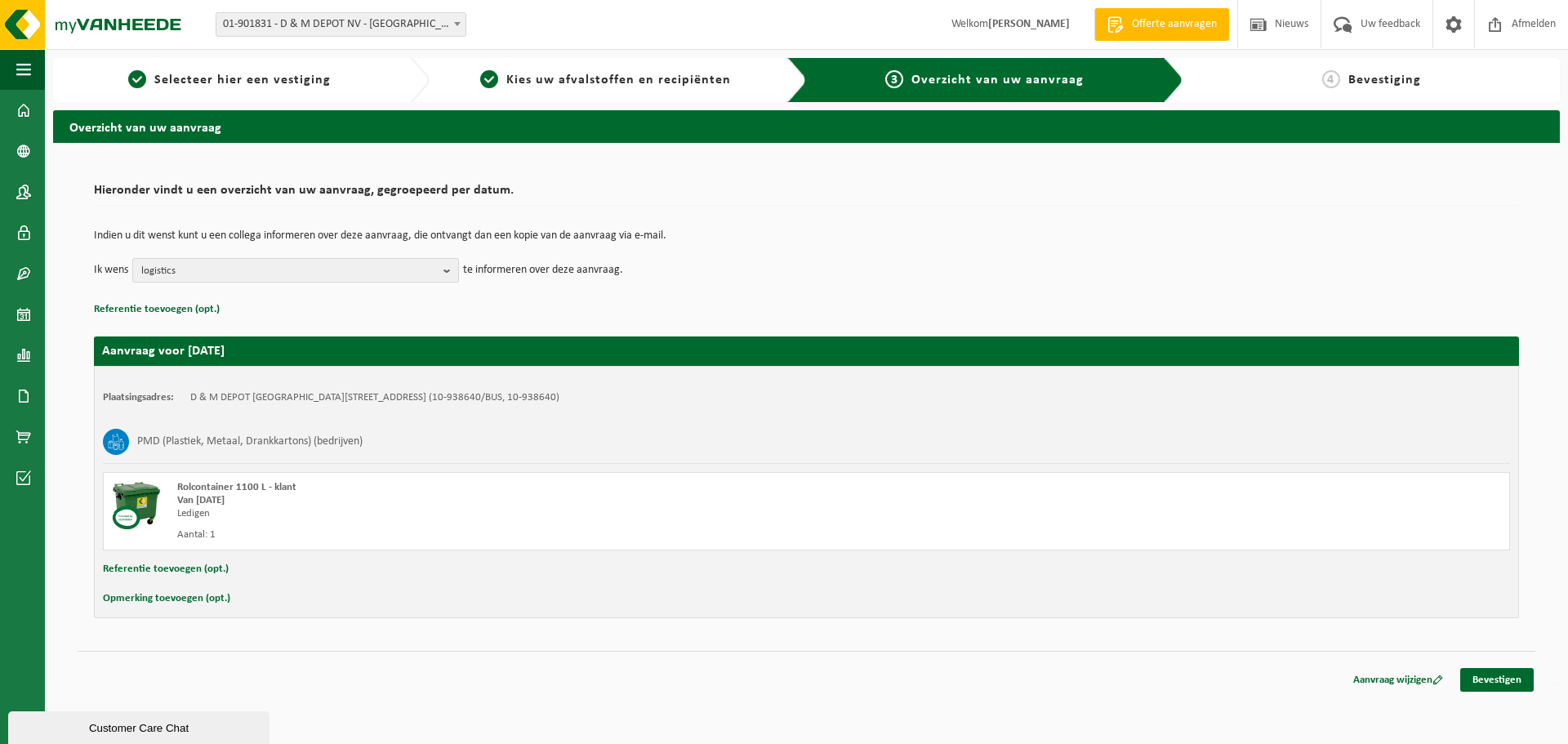
click at [445, 267] on b "button" at bounding box center [451, 270] width 15 height 22
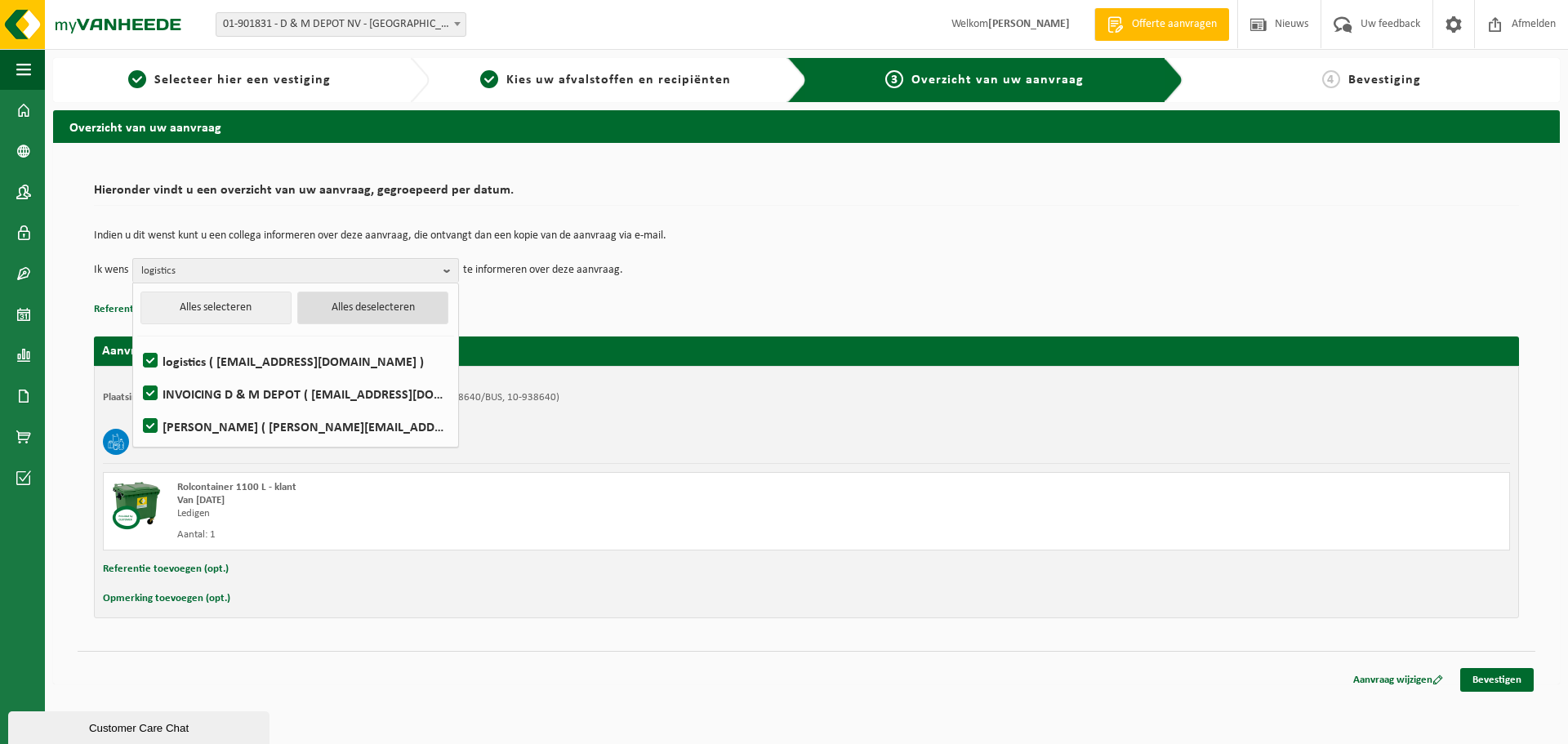
click at [373, 301] on button "Alles deselecteren" at bounding box center [373, 308] width 151 height 33
checkbox input "false"
click at [615, 287] on div "Indien u dit wenst kunt u een collega informeren over deze aanvraag, die ontvan…" at bounding box center [806, 256] width 1425 height 85
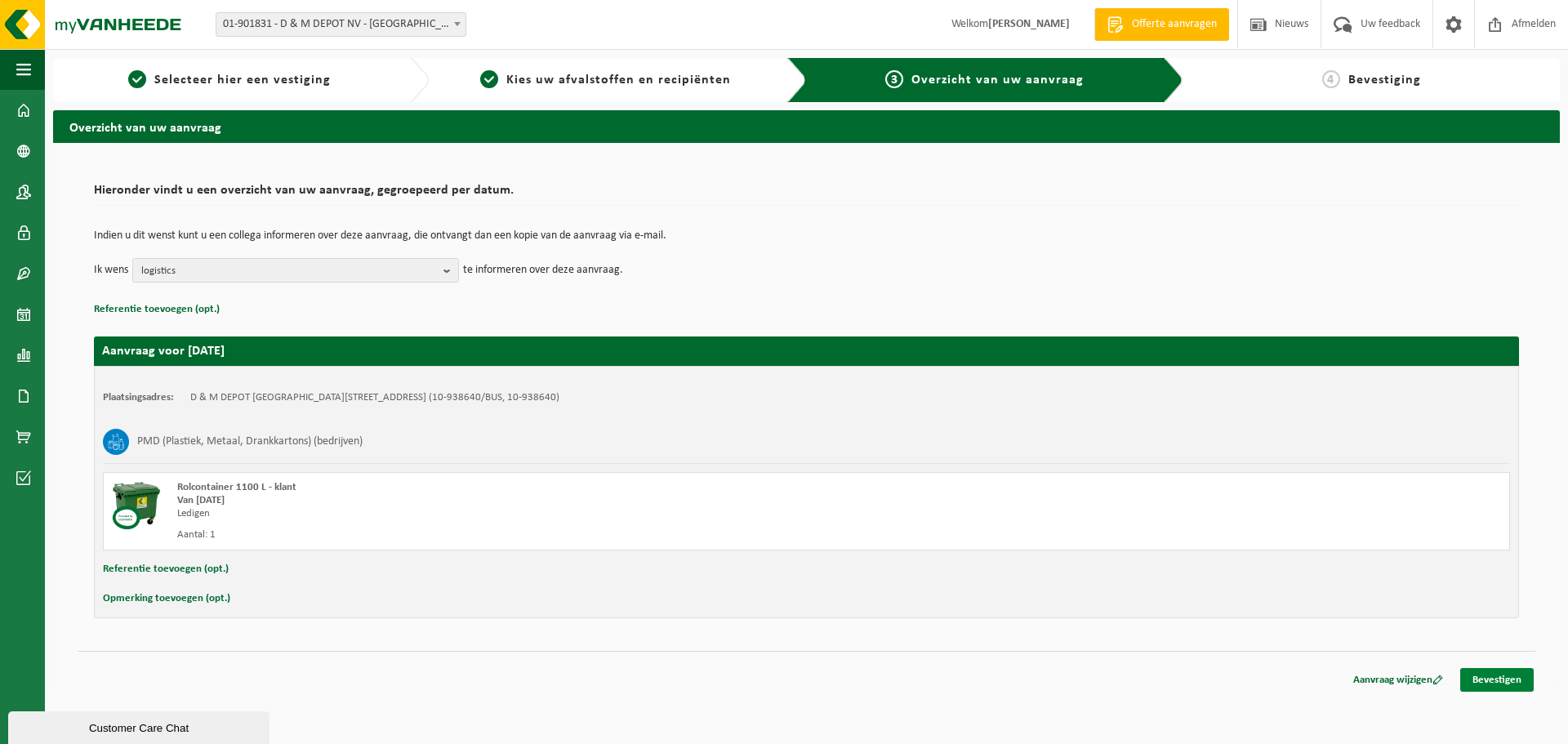
click at [1511, 684] on link "Bevestigen" at bounding box center [1497, 679] width 74 height 23
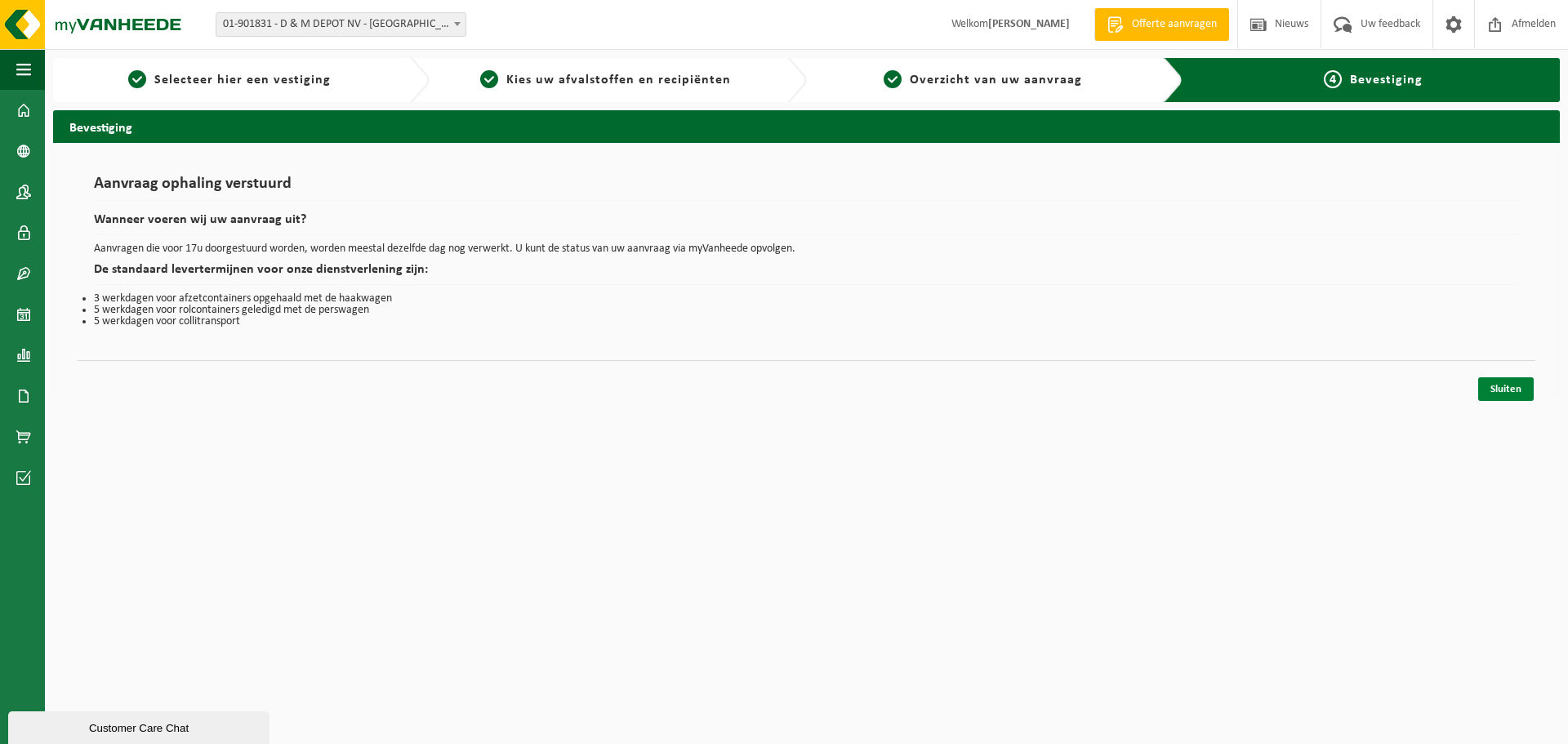
click at [1509, 390] on link "Sluiten" at bounding box center [1505, 388] width 55 height 23
